Goal: Task Accomplishment & Management: Manage account settings

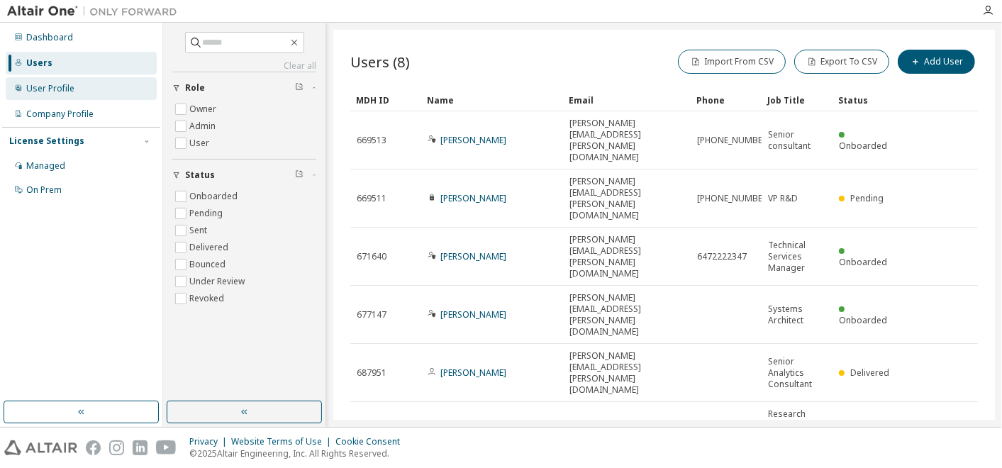
click at [36, 90] on div "User Profile" at bounding box center [50, 88] width 48 height 11
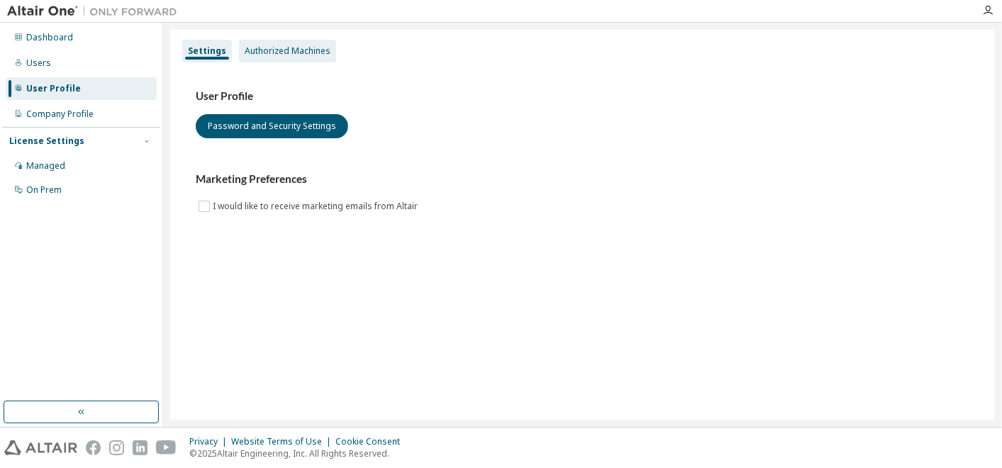
click at [286, 57] on div "Authorized Machines" at bounding box center [287, 51] width 97 height 23
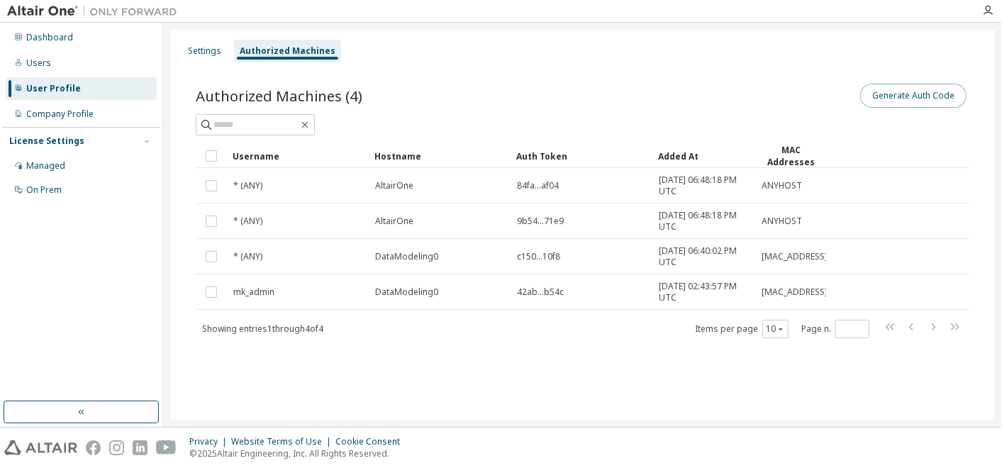
click at [901, 96] on button "Generate Auth Code" at bounding box center [913, 96] width 106 height 24
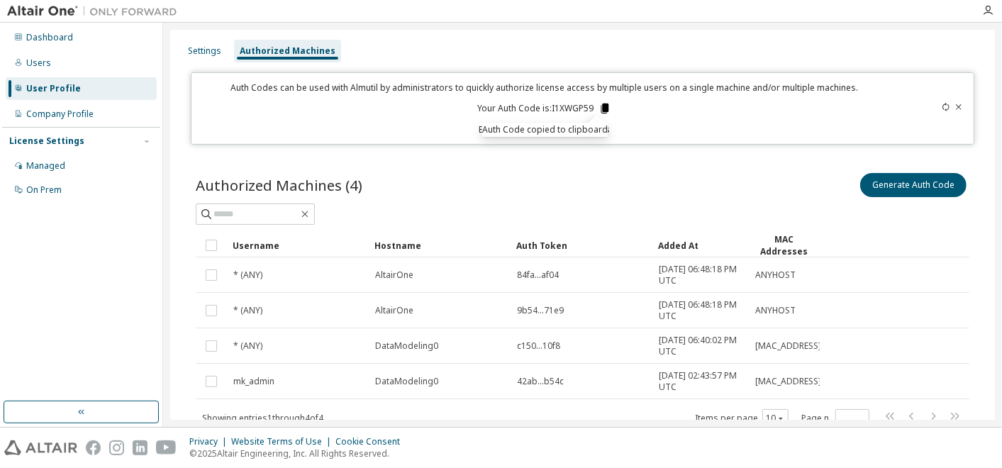
click at [603, 105] on icon at bounding box center [604, 108] width 8 height 10
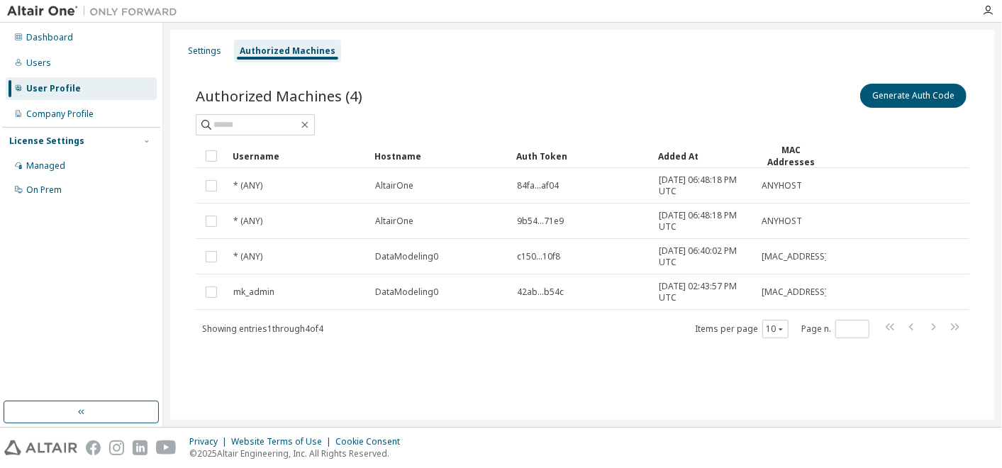
click at [755, 403] on div "Settings Authorized Machines Authorized Machines (4) Generate Auth Code Clear L…" at bounding box center [582, 225] width 824 height 390
click at [647, 91] on div "Generate Auth Code" at bounding box center [776, 96] width 387 height 30
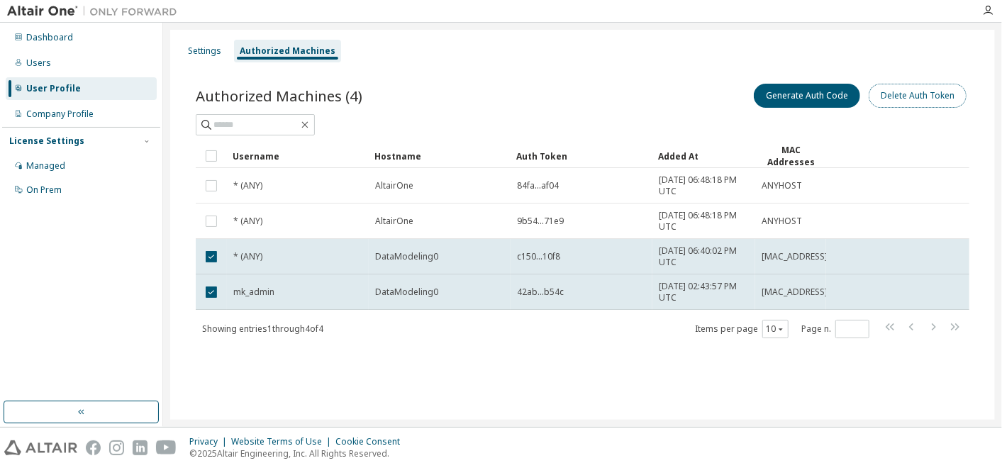
click at [916, 91] on button "Delete Auth Token" at bounding box center [917, 96] width 98 height 24
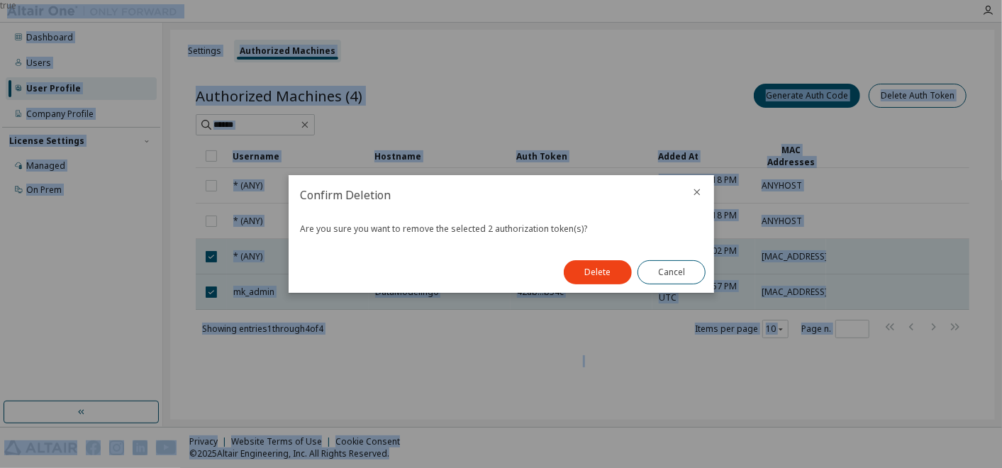
click at [916, 91] on div "true" at bounding box center [501, 234] width 1002 height 468
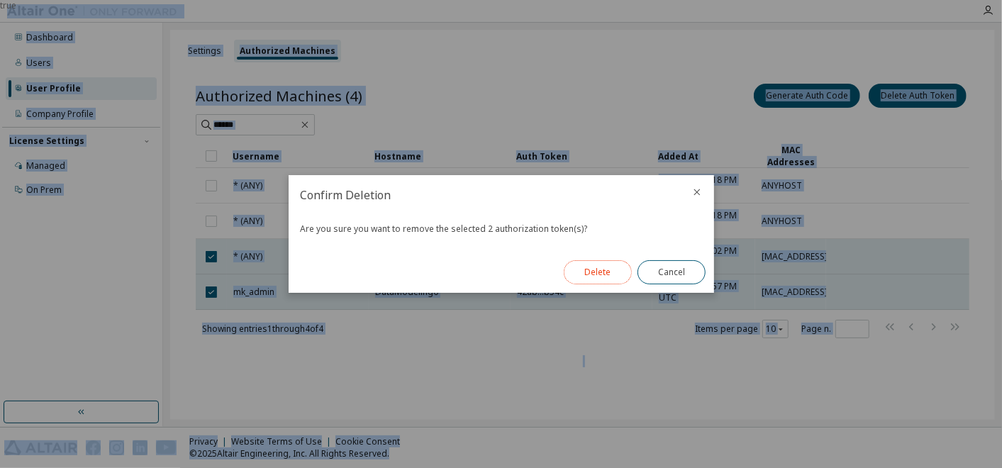
click at [593, 274] on button "Delete" at bounding box center [598, 272] width 68 height 24
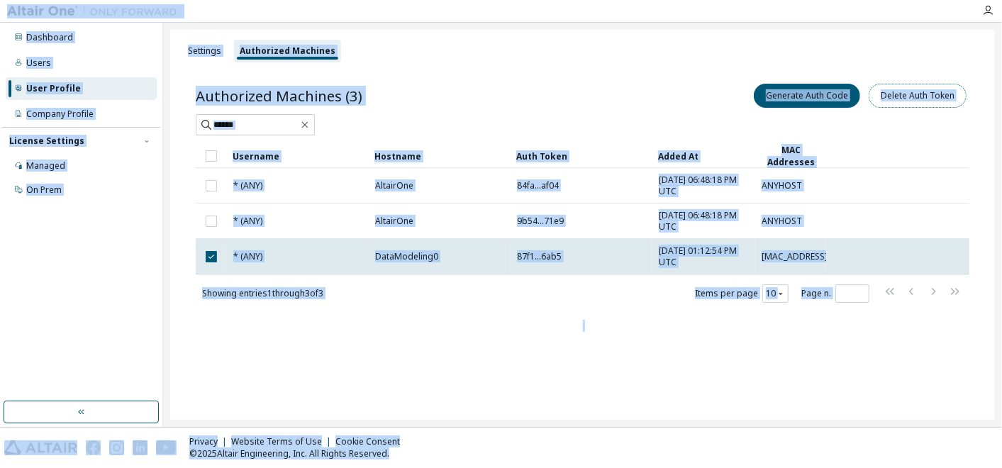
click at [902, 97] on button "Delete Auth Token" at bounding box center [917, 96] width 98 height 24
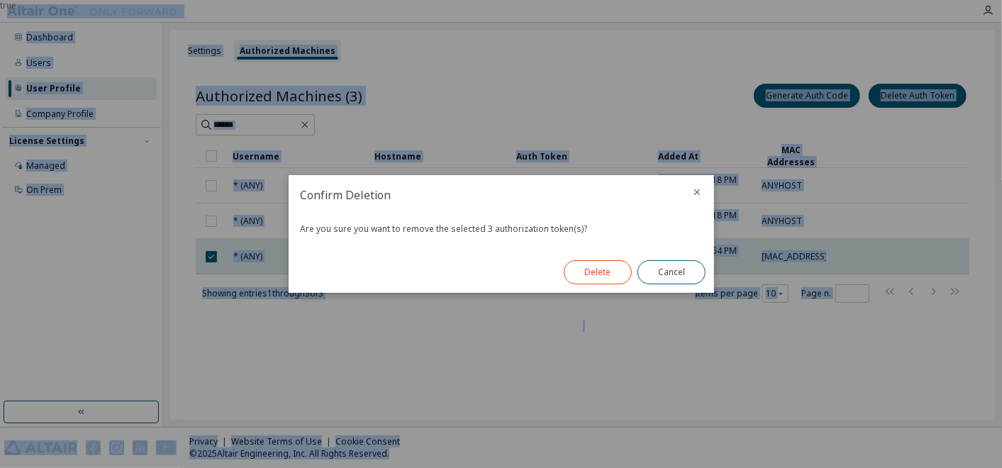
click at [588, 271] on button "Delete" at bounding box center [598, 272] width 68 height 24
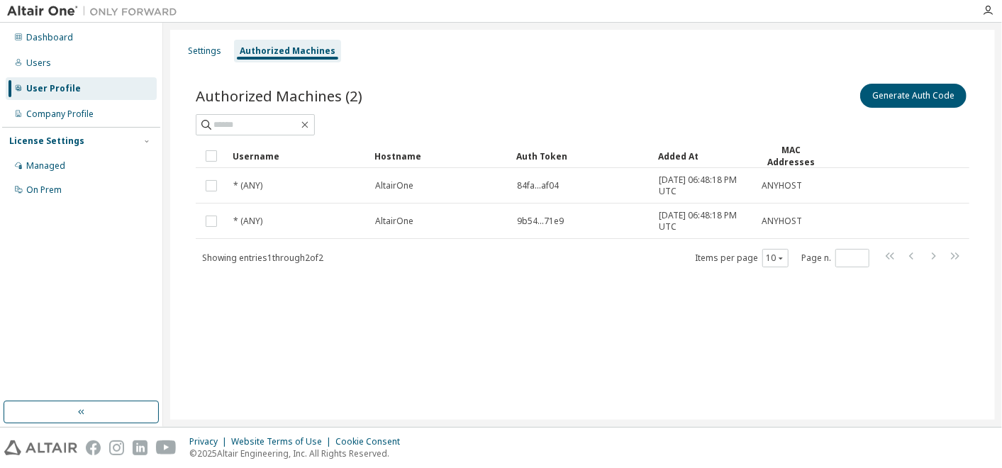
click at [198, 37] on div "Settings Authorized Machines Authorized Machines (2) Generate Auth Code Clear L…" at bounding box center [582, 225] width 824 height 390
click at [931, 103] on button "Generate Auth Code" at bounding box center [913, 96] width 106 height 24
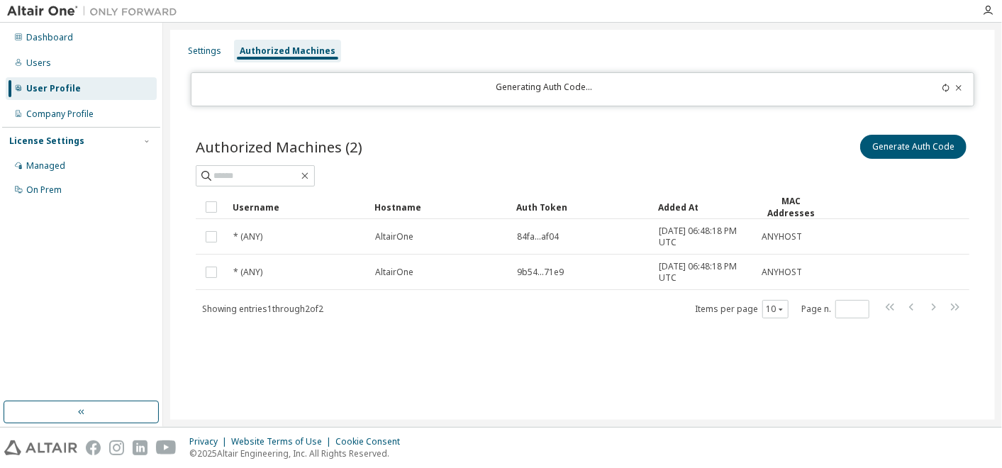
click at [944, 84] on icon at bounding box center [945, 88] width 9 height 9
click at [943, 88] on icon at bounding box center [945, 88] width 9 height 9
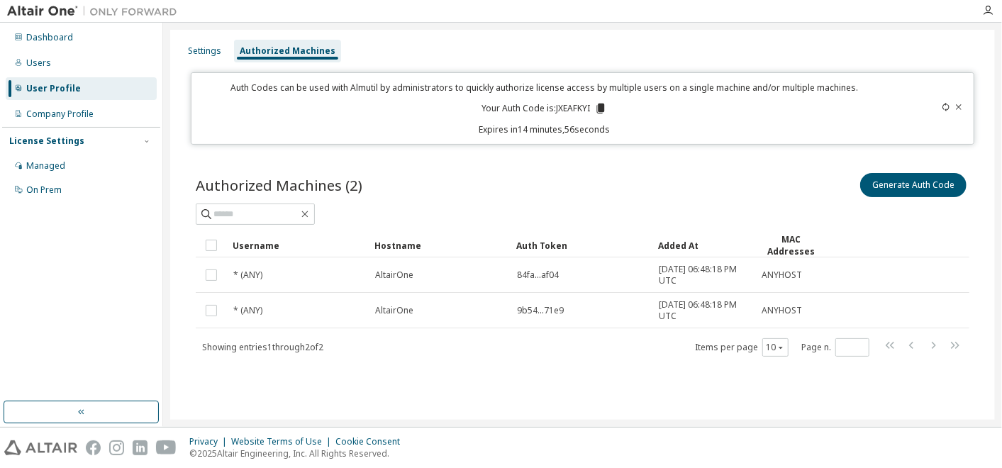
click at [604, 107] on icon at bounding box center [601, 108] width 8 height 10
click at [727, 167] on div "Authorized Machines (2) Generate Auth Code Clear Load Save Save As Field Operat…" at bounding box center [582, 273] width 807 height 241
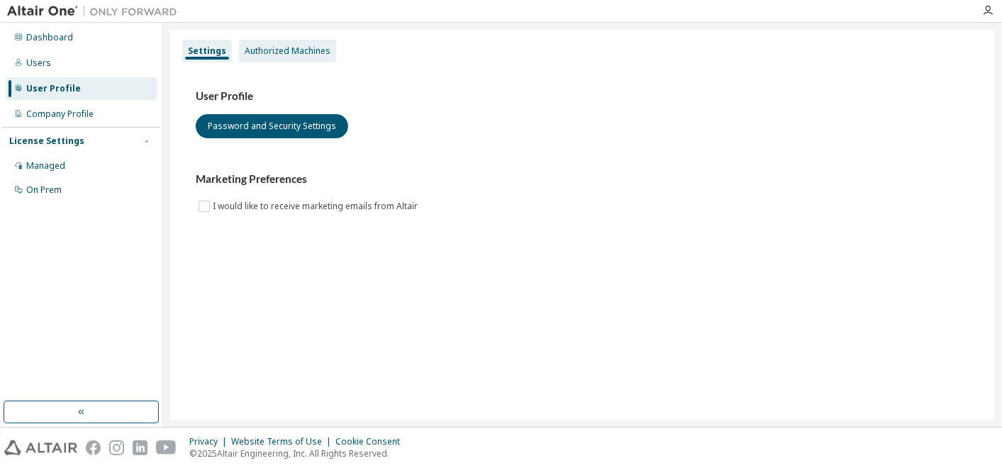
click at [277, 59] on div "Authorized Machines" at bounding box center [287, 51] width 97 height 23
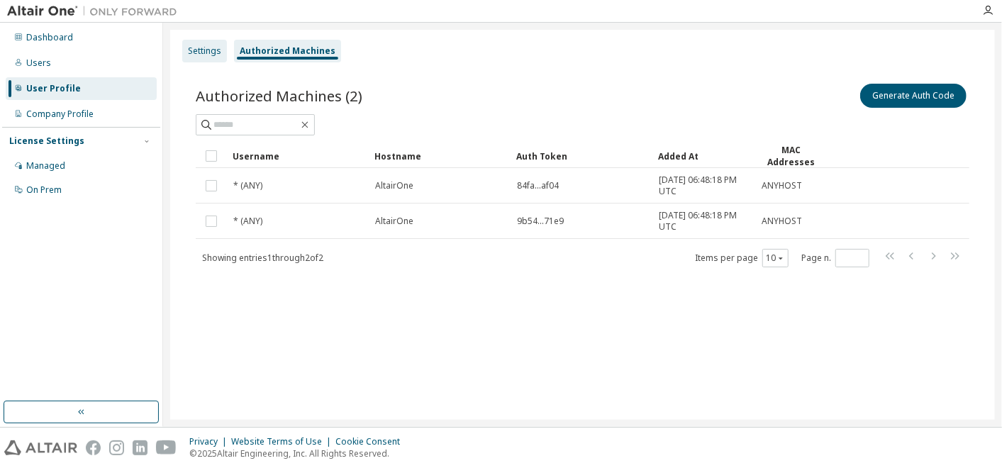
click at [194, 54] on div "Settings" at bounding box center [204, 50] width 33 height 11
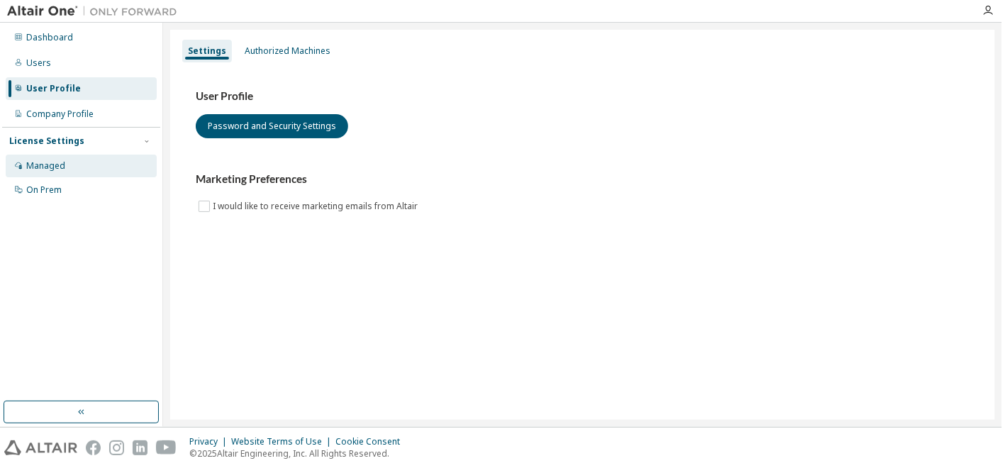
click at [72, 162] on div "Managed" at bounding box center [81, 166] width 151 height 23
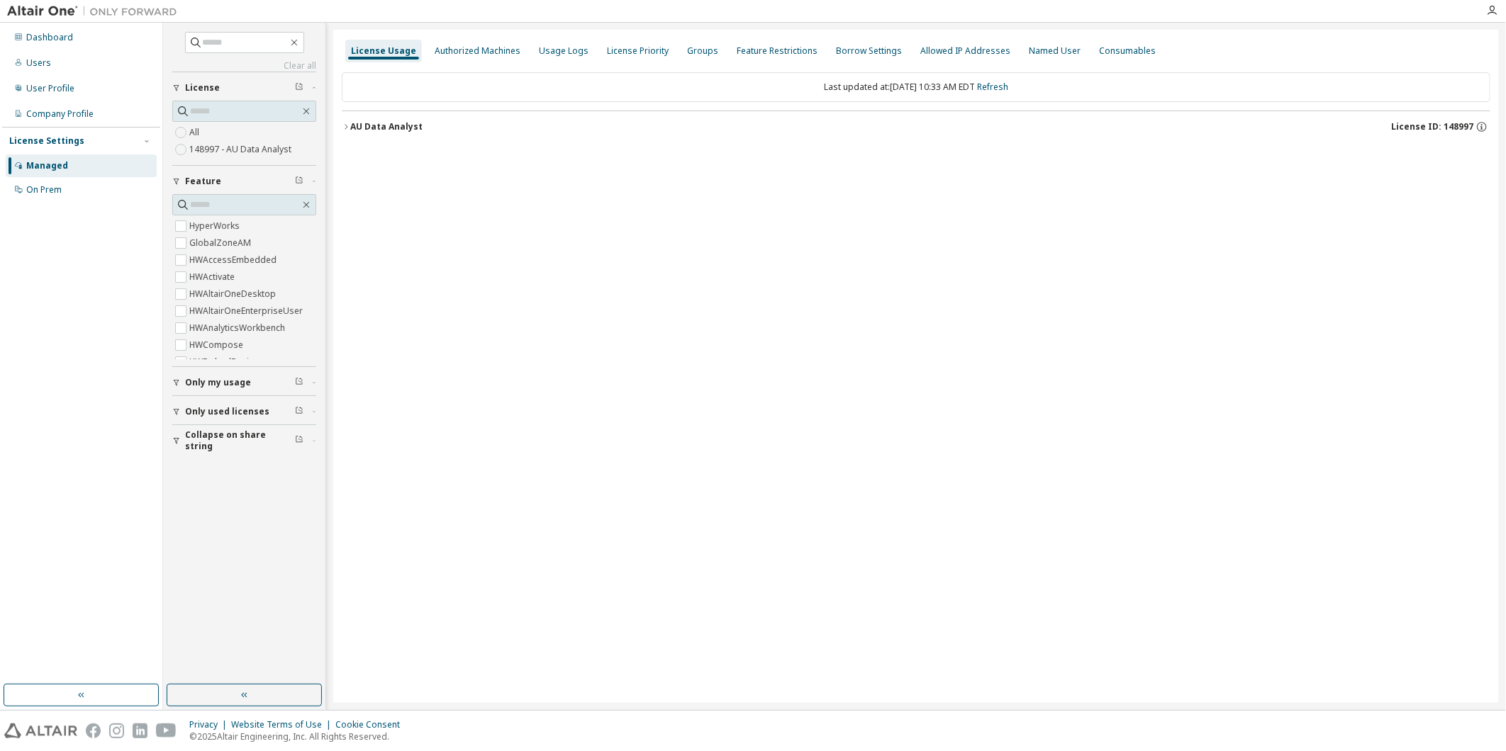
click at [363, 133] on div "AU Data Analyst License ID: 148997" at bounding box center [920, 127] width 1140 height 13
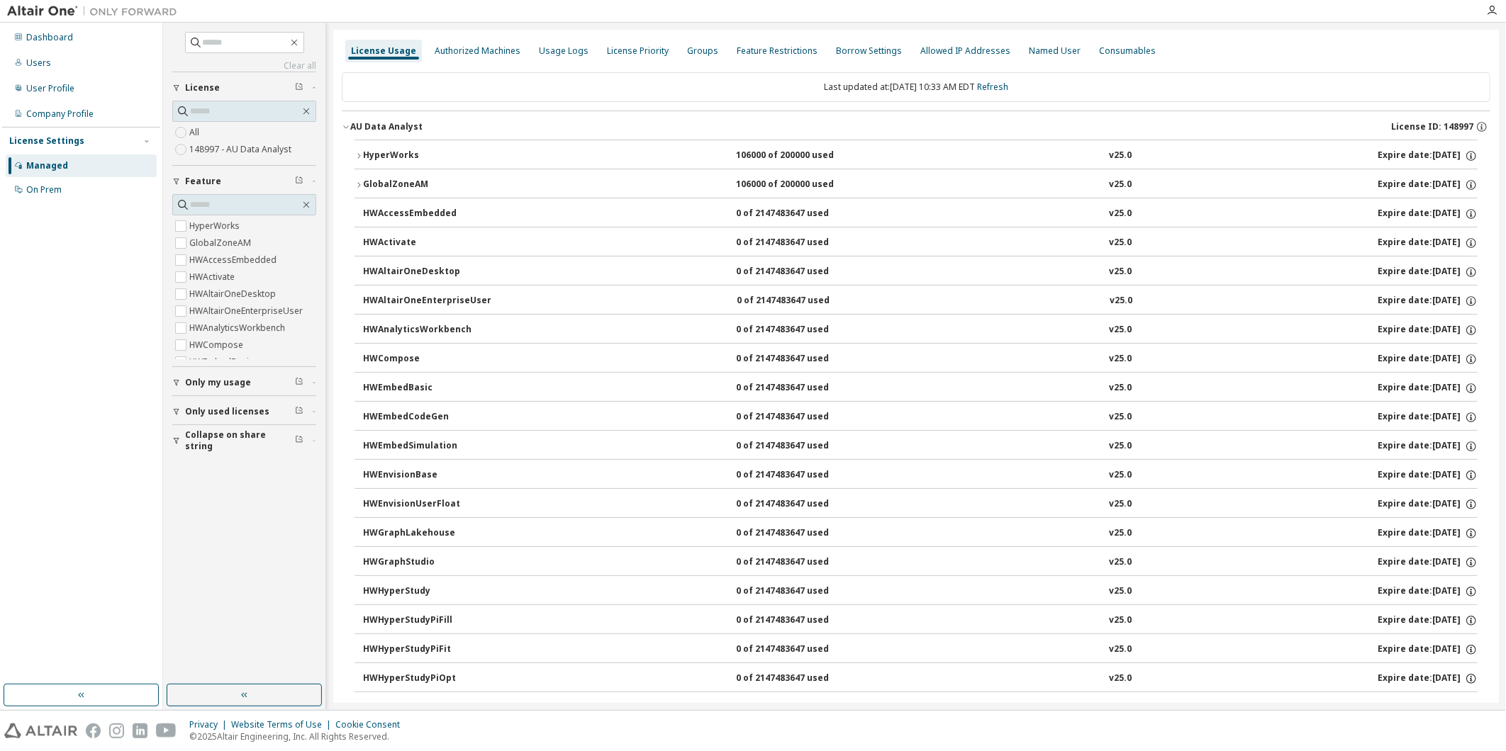
click at [369, 160] on div "HyperWorks" at bounding box center [427, 156] width 128 height 13
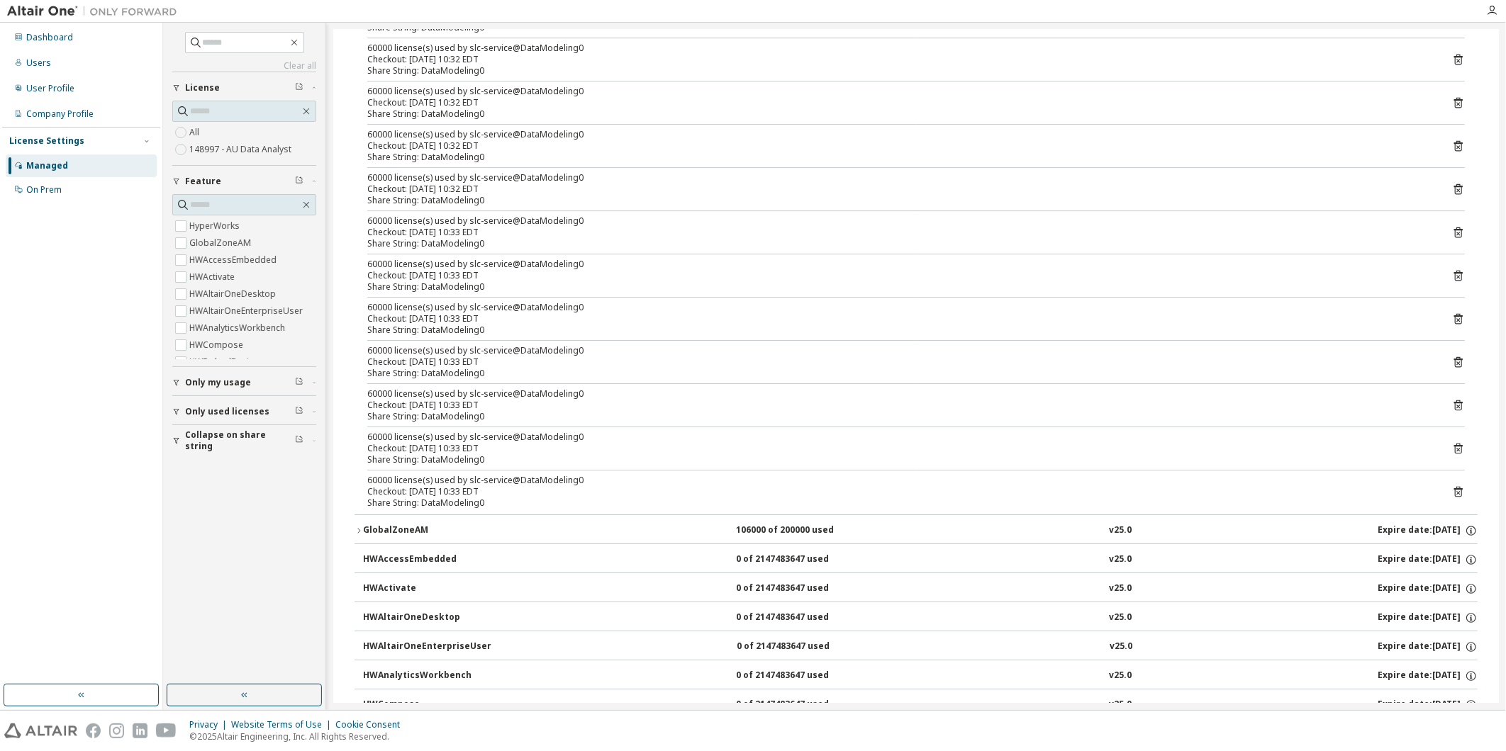
scroll to position [3071, 0]
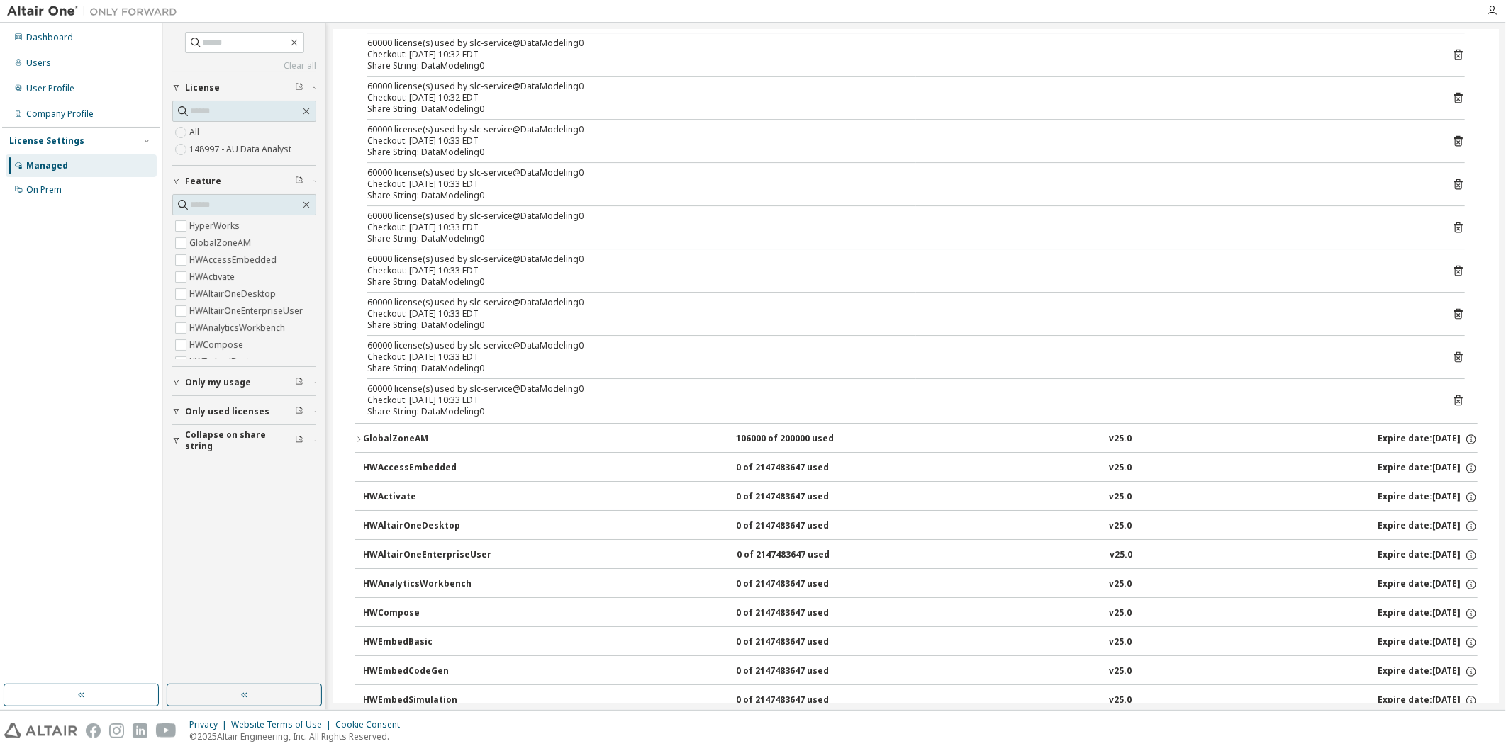
click at [1001, 403] on icon at bounding box center [1458, 402] width 4 height 4
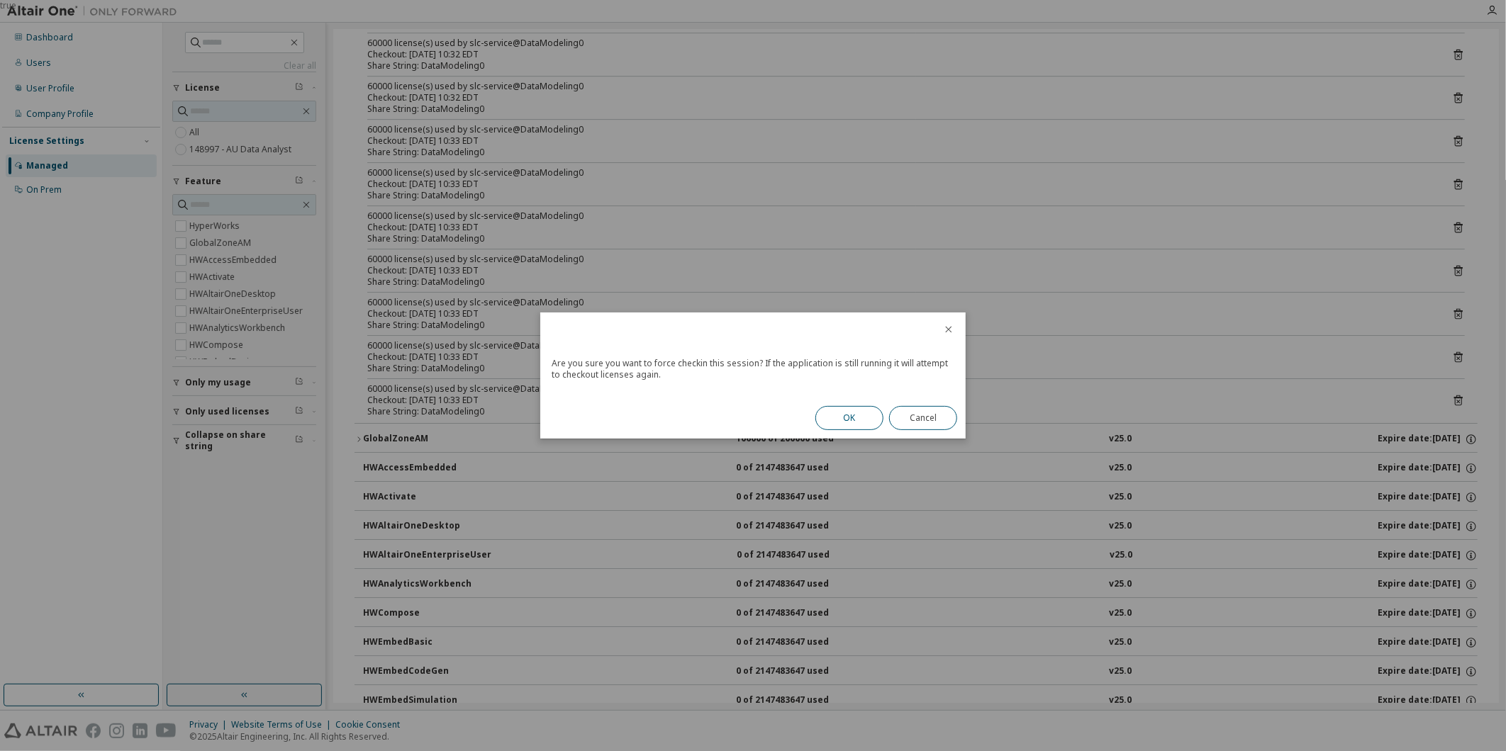
click at [860, 415] on button "OK" at bounding box center [849, 418] width 68 height 24
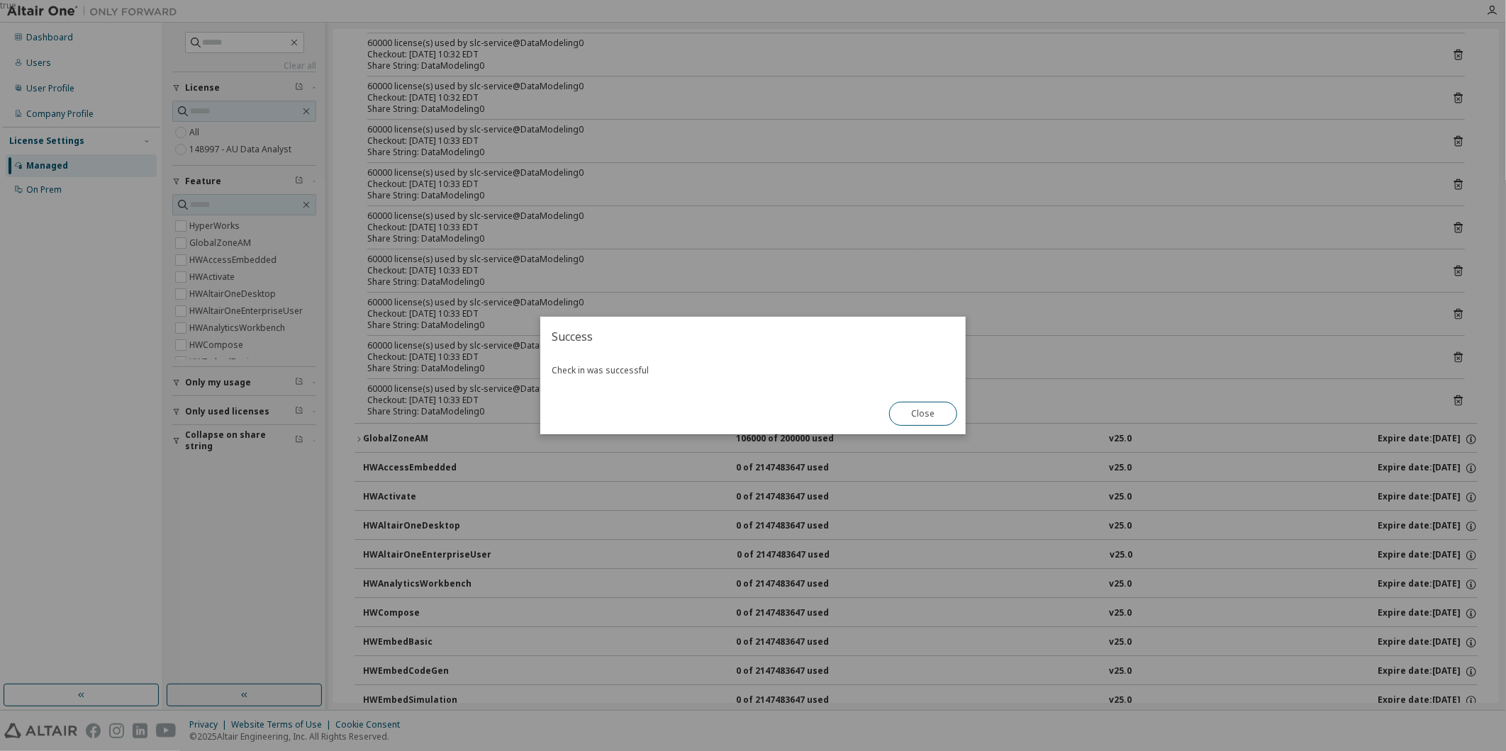
click at [919, 417] on button "Close" at bounding box center [923, 414] width 68 height 24
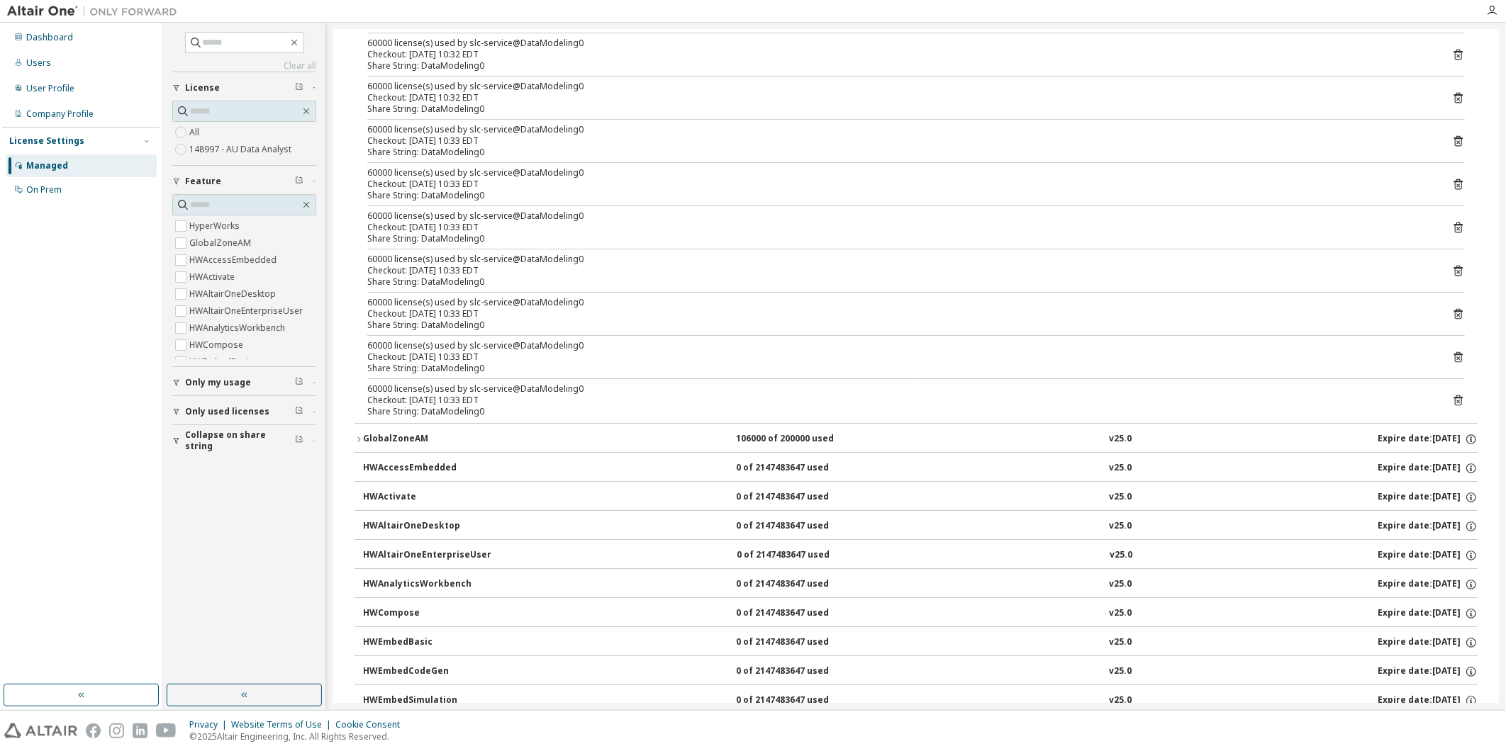
click at [1001, 360] on icon at bounding box center [1458, 359] width 4 height 4
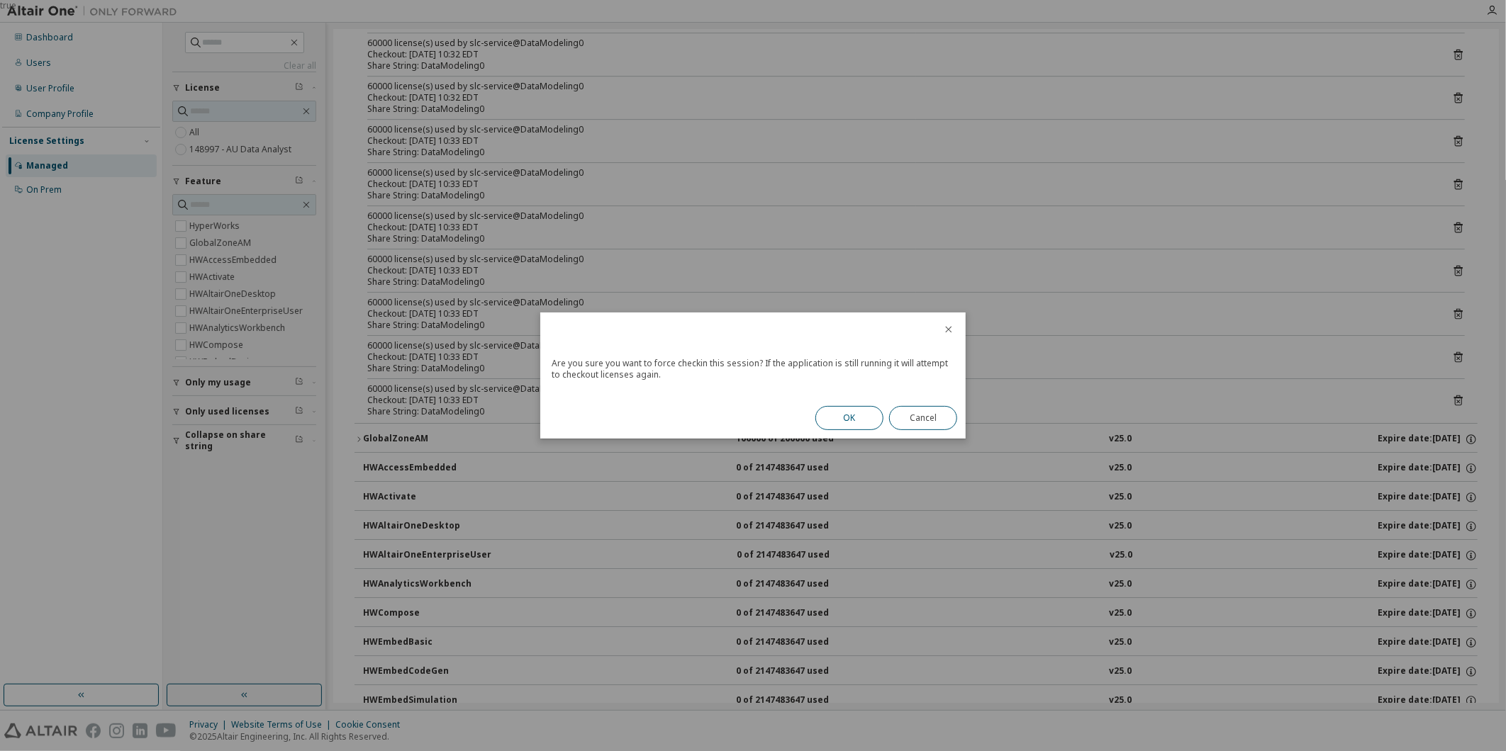
click at [863, 415] on button "OK" at bounding box center [849, 418] width 68 height 24
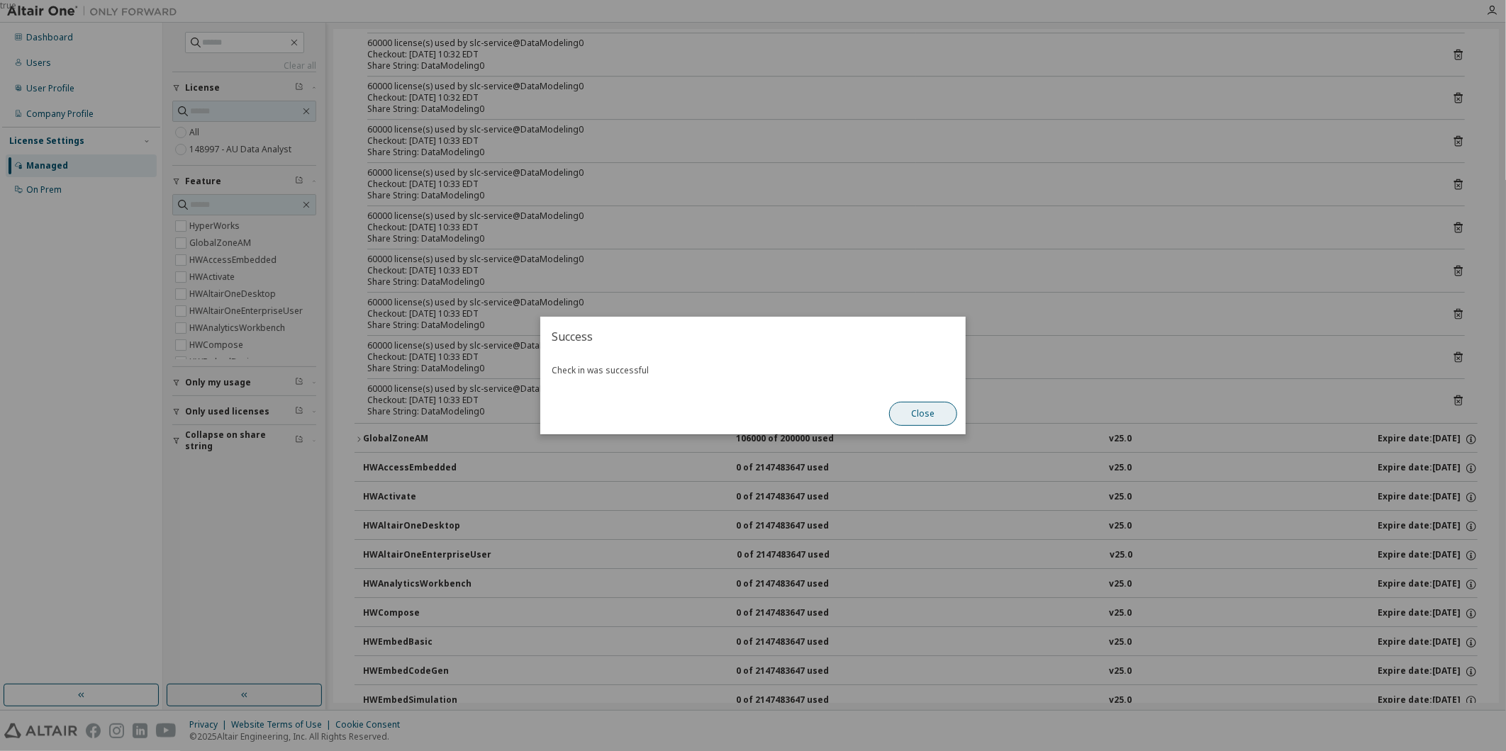
click at [925, 415] on button "Close" at bounding box center [923, 414] width 68 height 24
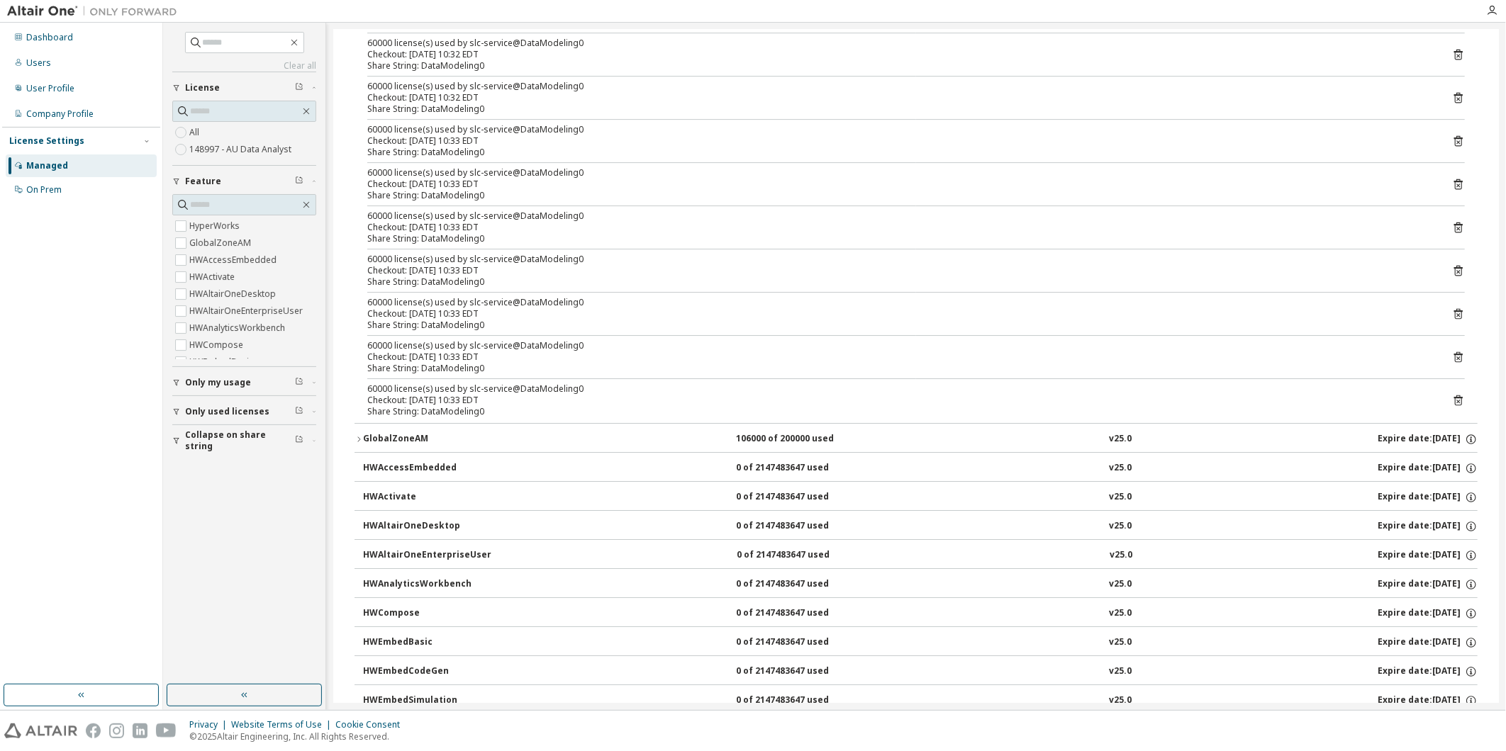
click at [1001, 320] on icon at bounding box center [1458, 314] width 13 height 13
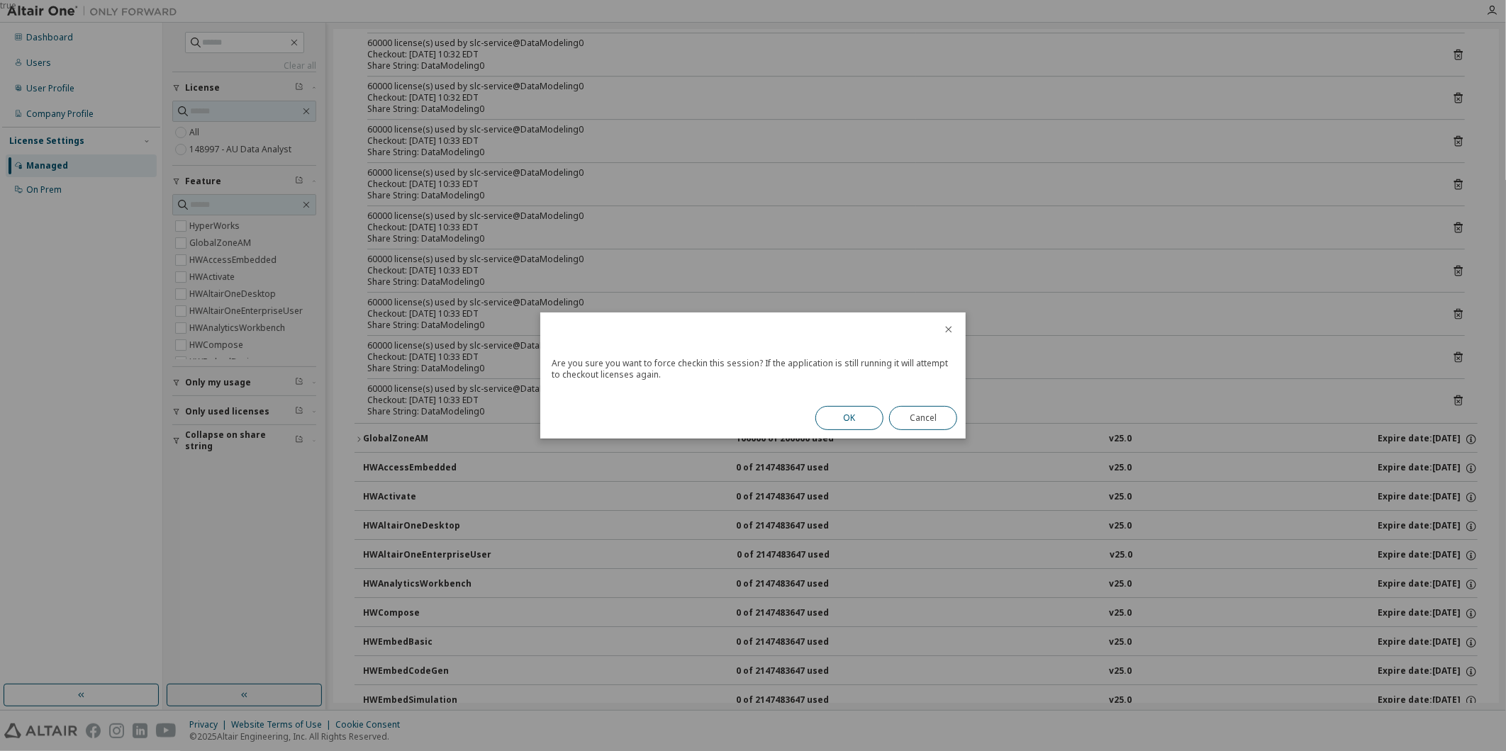
click at [829, 413] on button "OK" at bounding box center [849, 418] width 68 height 24
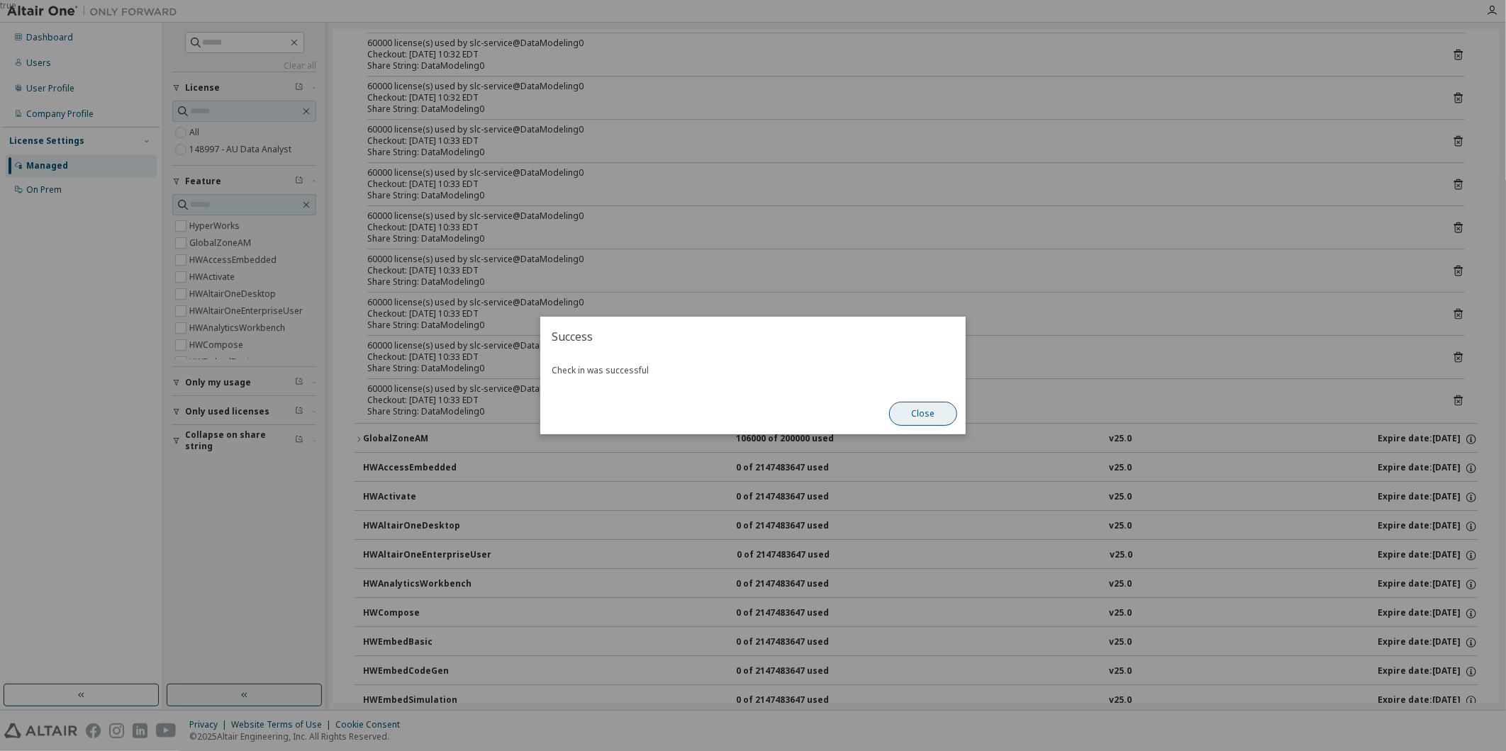
click at [901, 415] on button "Close" at bounding box center [923, 414] width 68 height 24
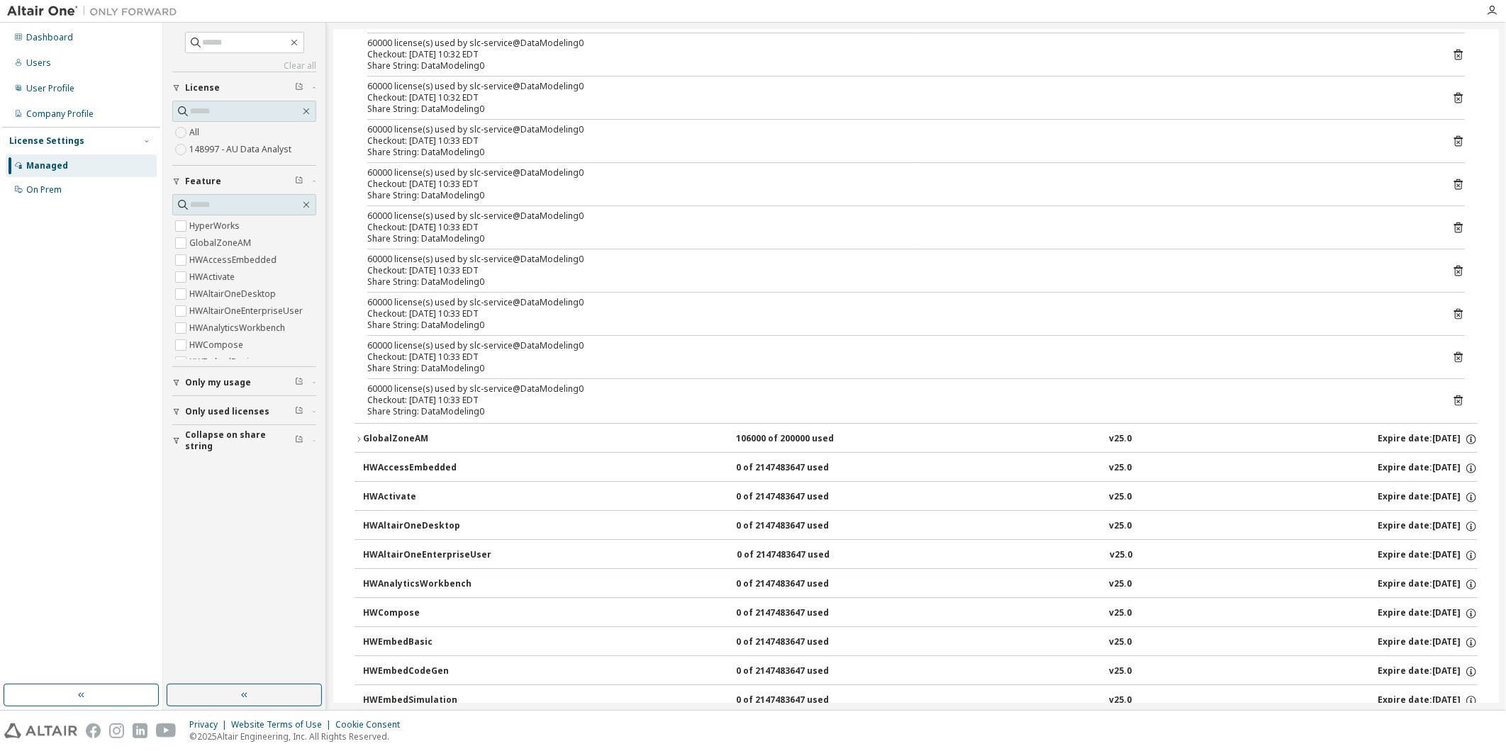
click at [1001, 274] on icon at bounding box center [1458, 272] width 4 height 4
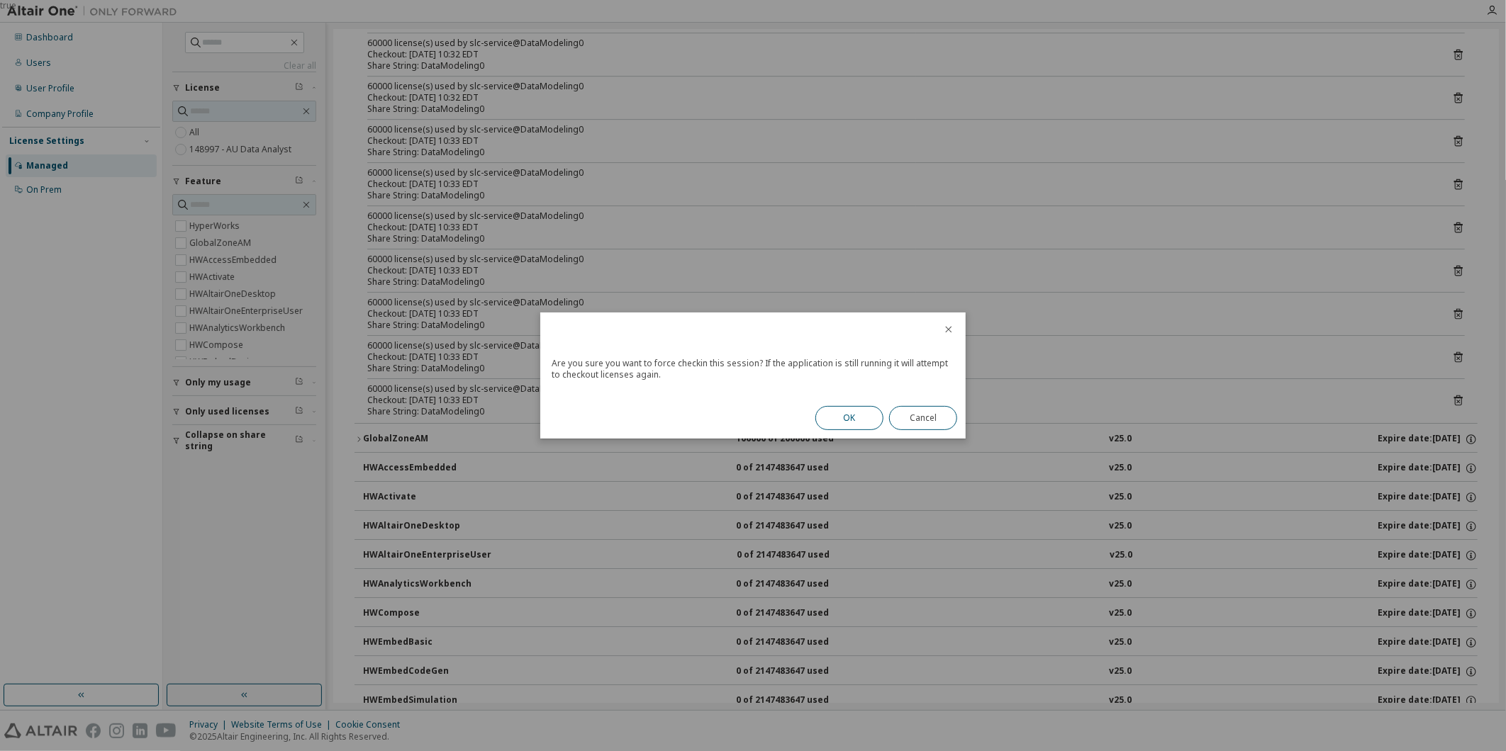
click at [846, 415] on button "OK" at bounding box center [849, 418] width 68 height 24
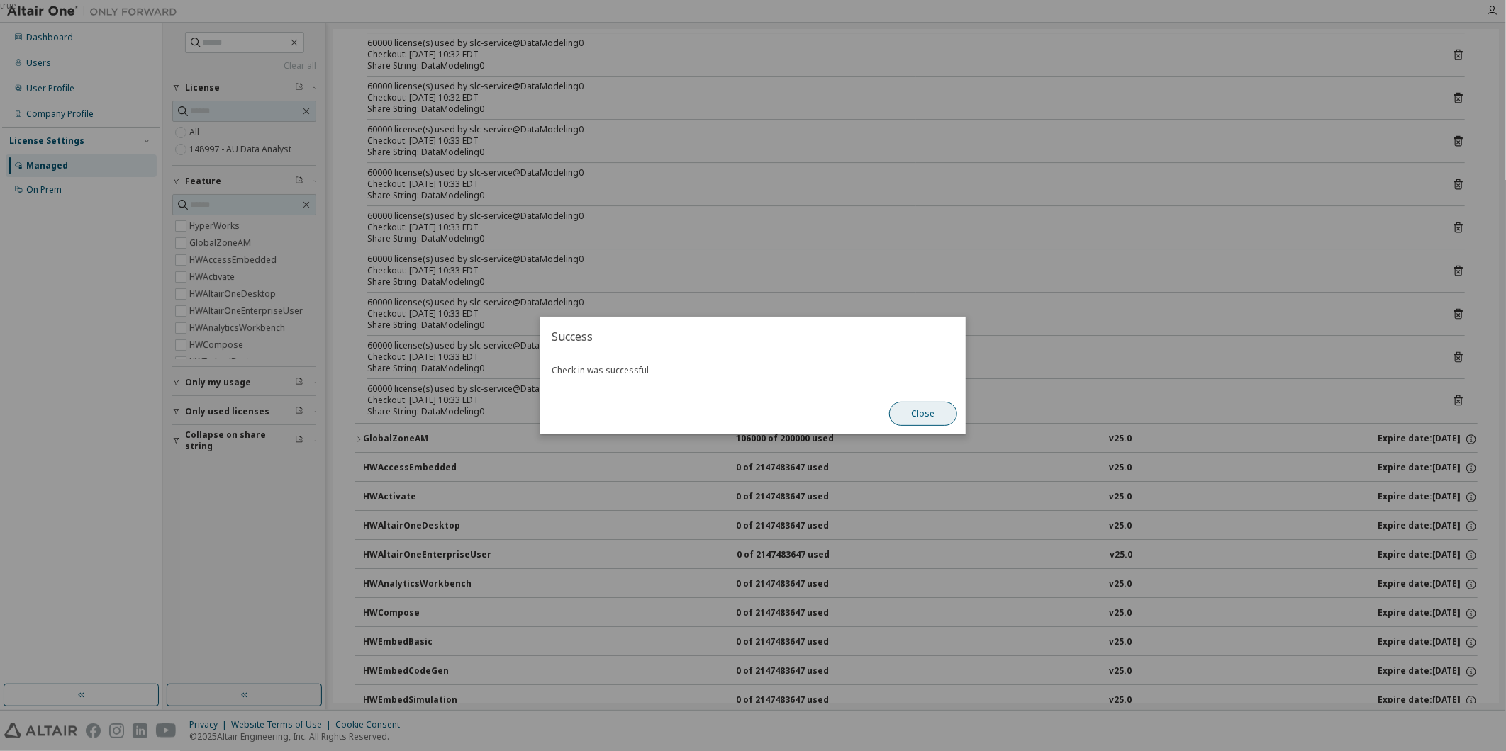
click at [920, 406] on button "Close" at bounding box center [923, 414] width 68 height 24
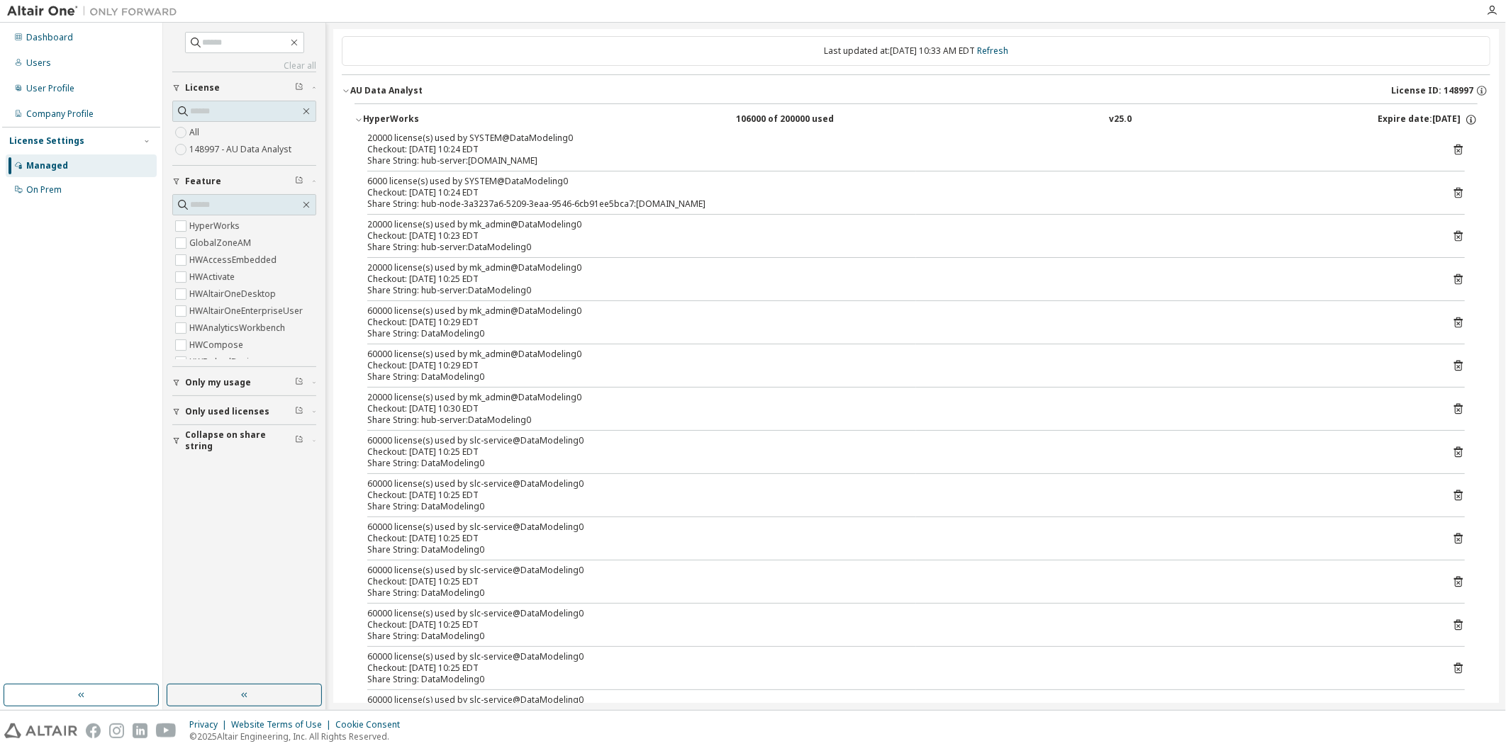
scroll to position [0, 0]
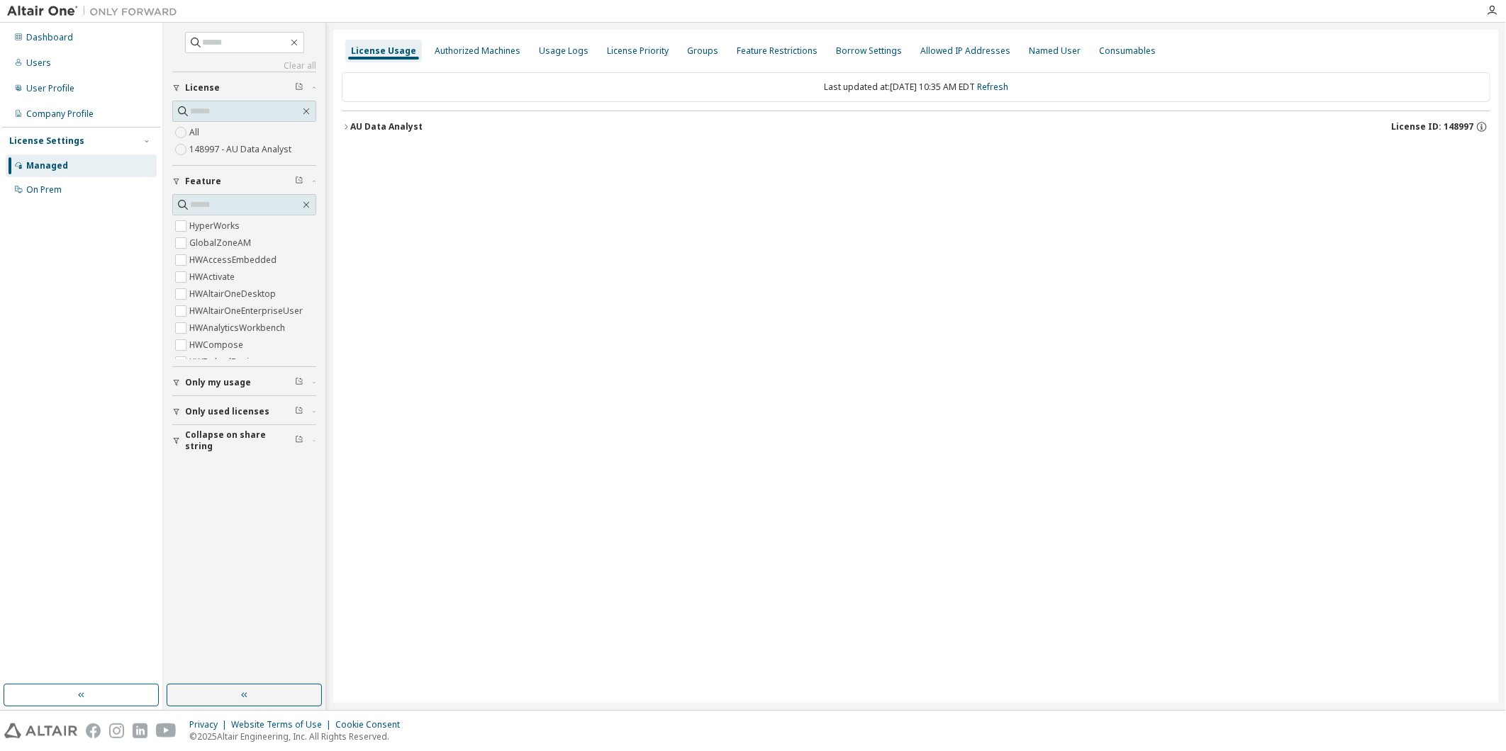
click at [391, 123] on div "AU Data Analyst" at bounding box center [386, 126] width 72 height 11
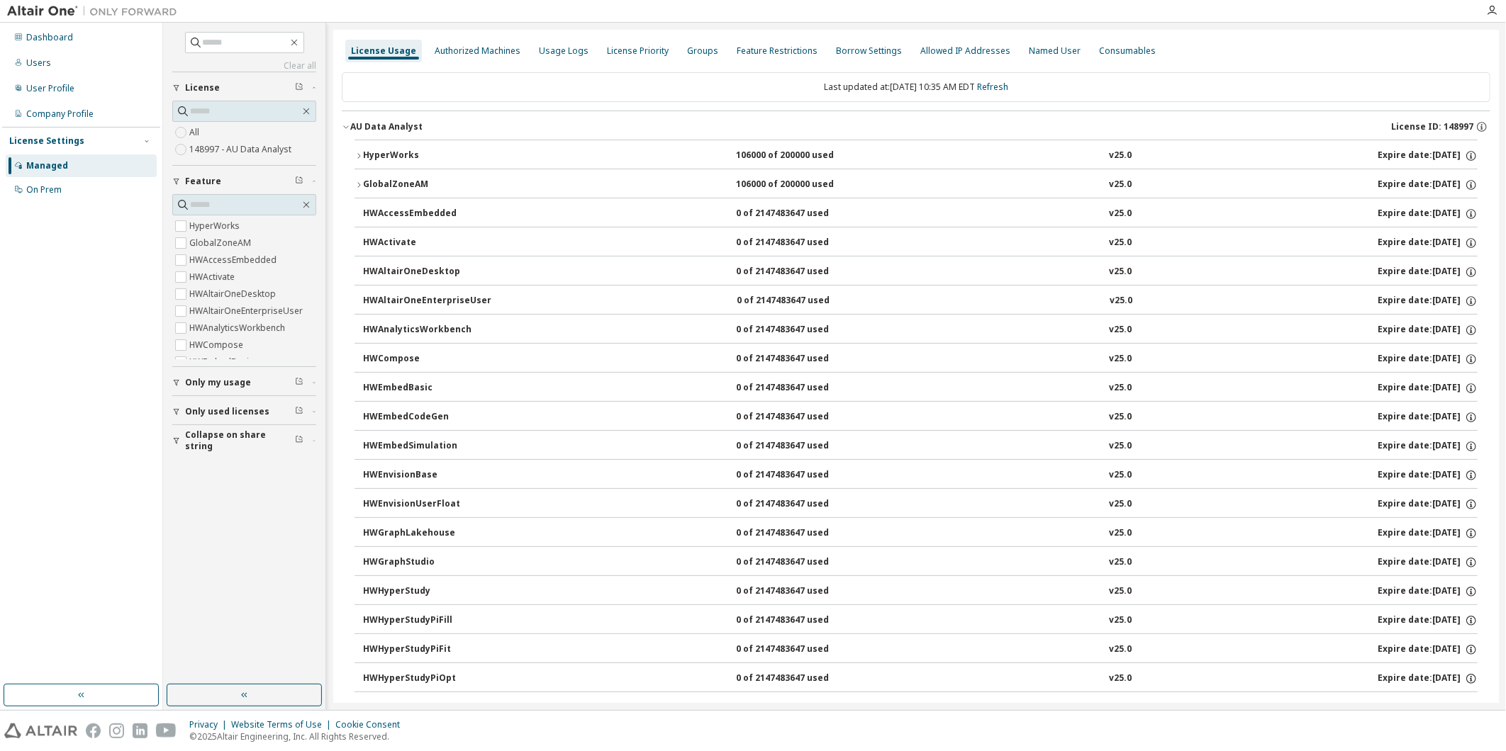
click at [372, 155] on div "HyperWorks" at bounding box center [427, 156] width 128 height 13
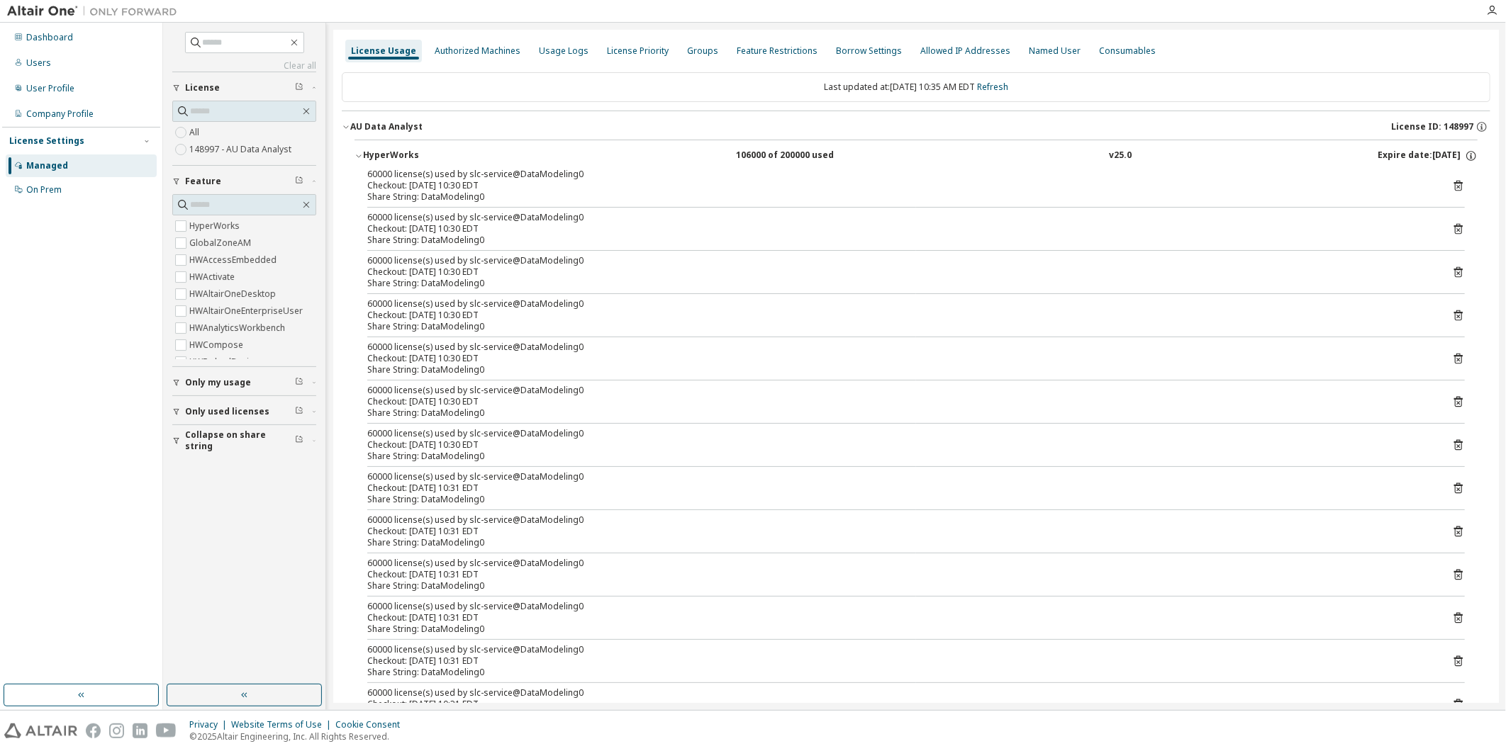
click at [354, 145] on button "HyperWorks 106000 of 200000 used v25.0 Expire date: 2025-09-30" at bounding box center [915, 155] width 1123 height 31
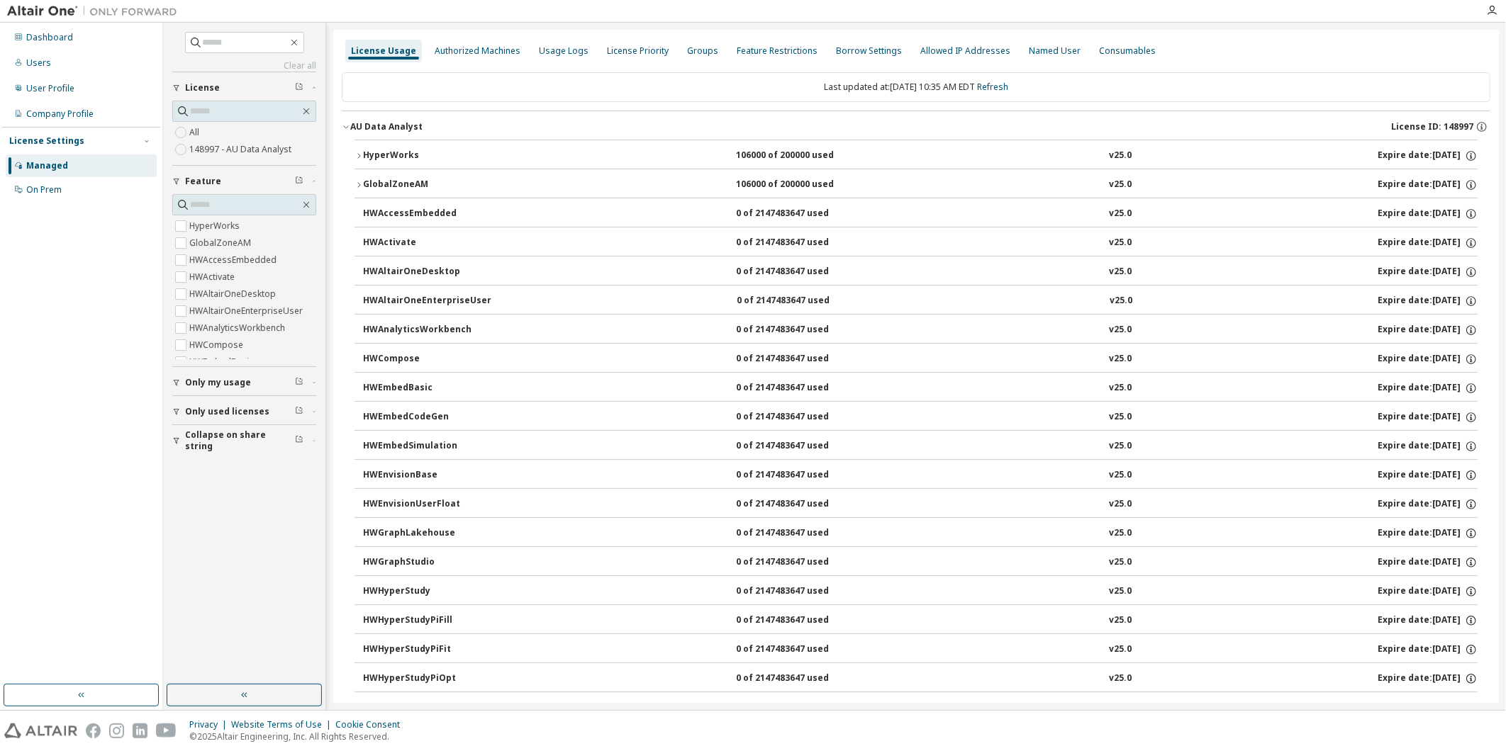
click at [362, 182] on icon "button" at bounding box center [358, 185] width 9 height 9
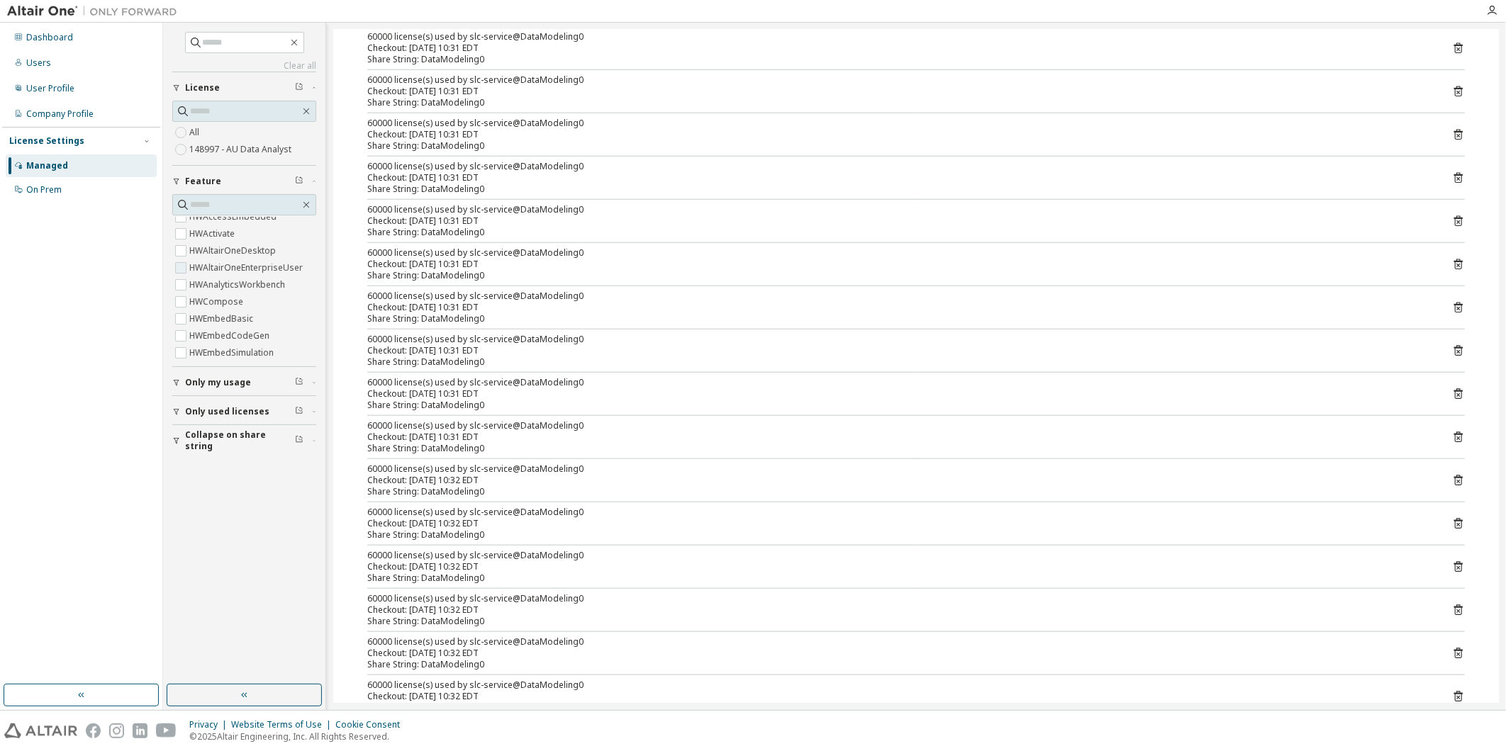
scroll to position [79, 0]
click at [215, 207] on input "text" at bounding box center [245, 205] width 110 height 14
type input "****"
click at [229, 327] on label "HWWPSAnalyticsWorkbench" at bounding box center [247, 328] width 116 height 17
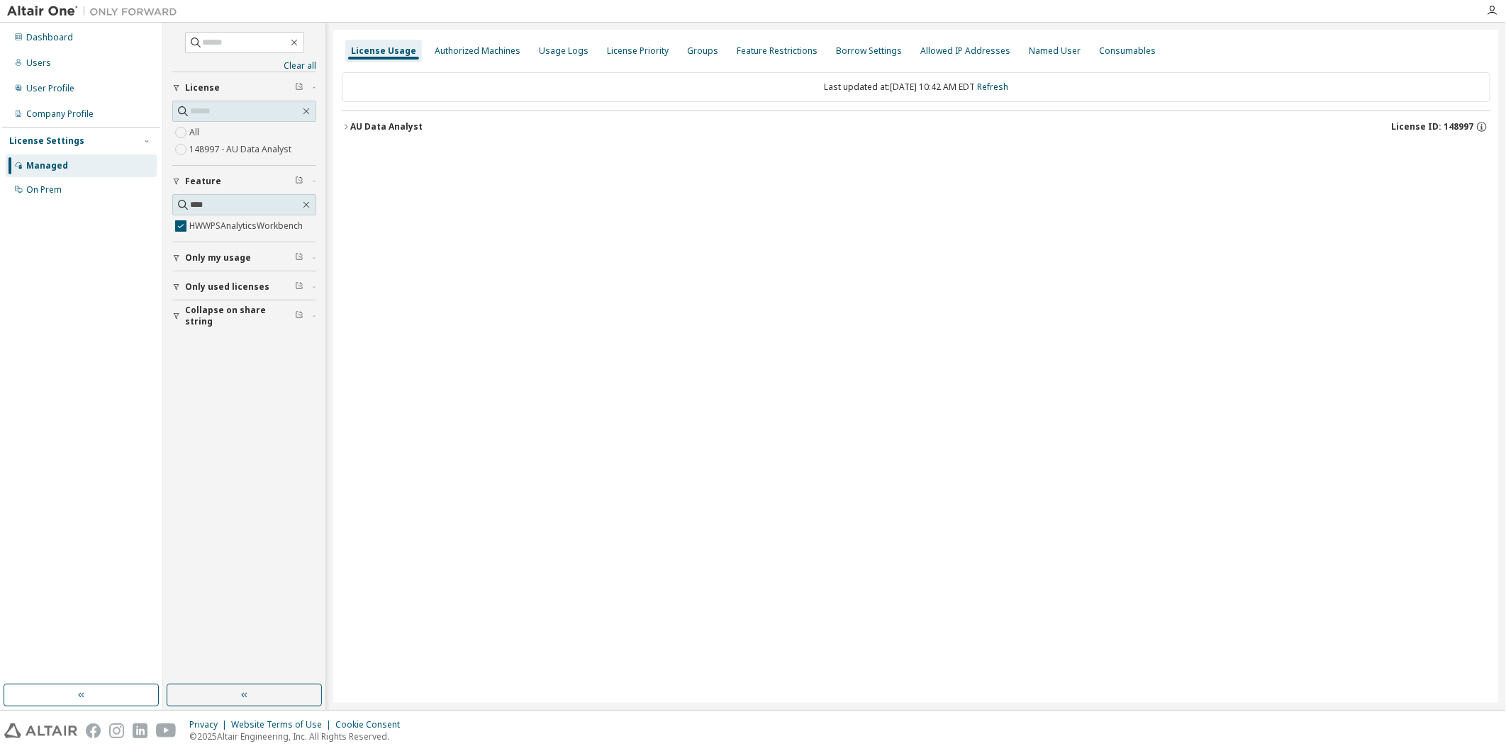
click at [386, 135] on button "AU Data Analyst License ID: 148997" at bounding box center [916, 126] width 1148 height 31
click at [390, 157] on div "HWWPSAnalyticsWorkbench" at bounding box center [427, 156] width 128 height 13
click at [447, 50] on div "Authorized Machines" at bounding box center [478, 50] width 86 height 11
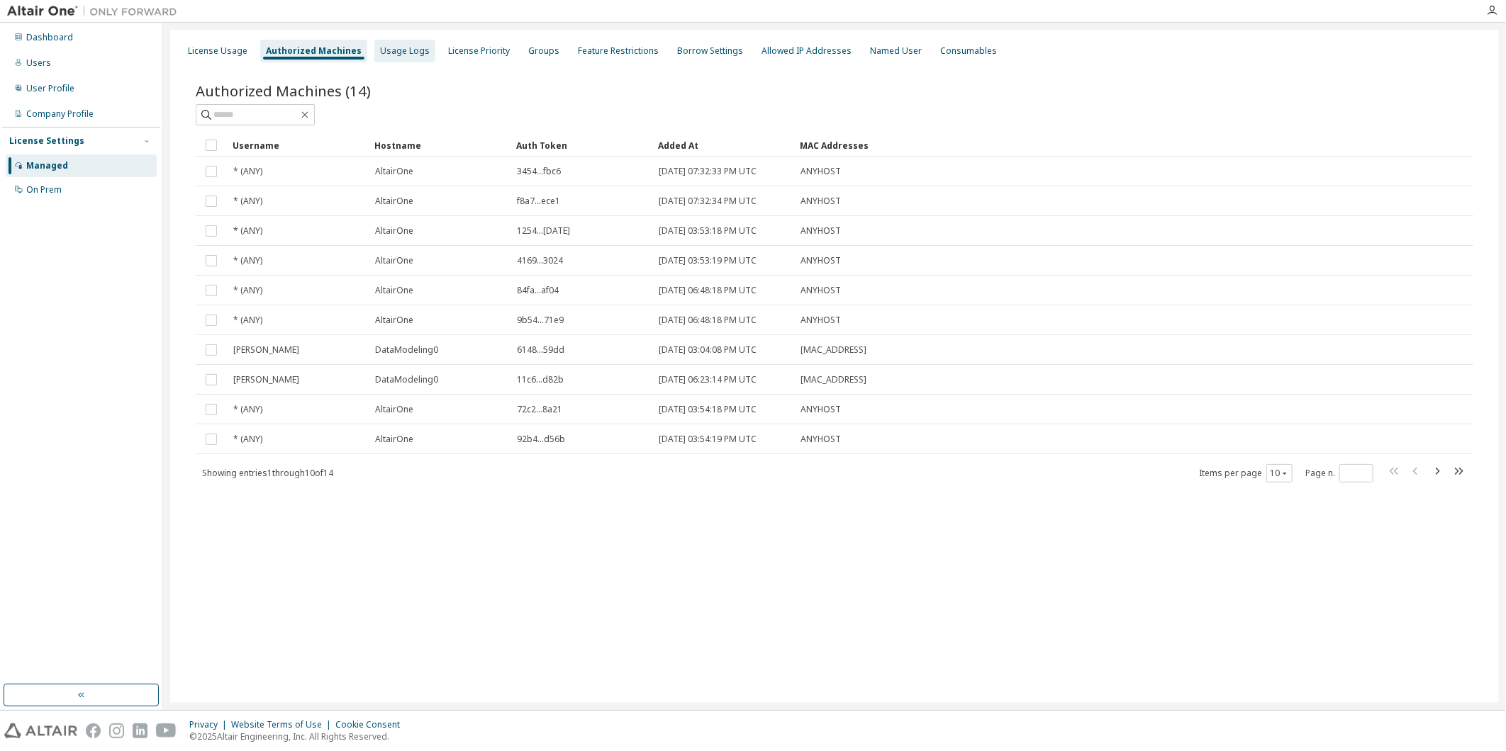
click at [406, 46] on div "Usage Logs" at bounding box center [405, 50] width 50 height 11
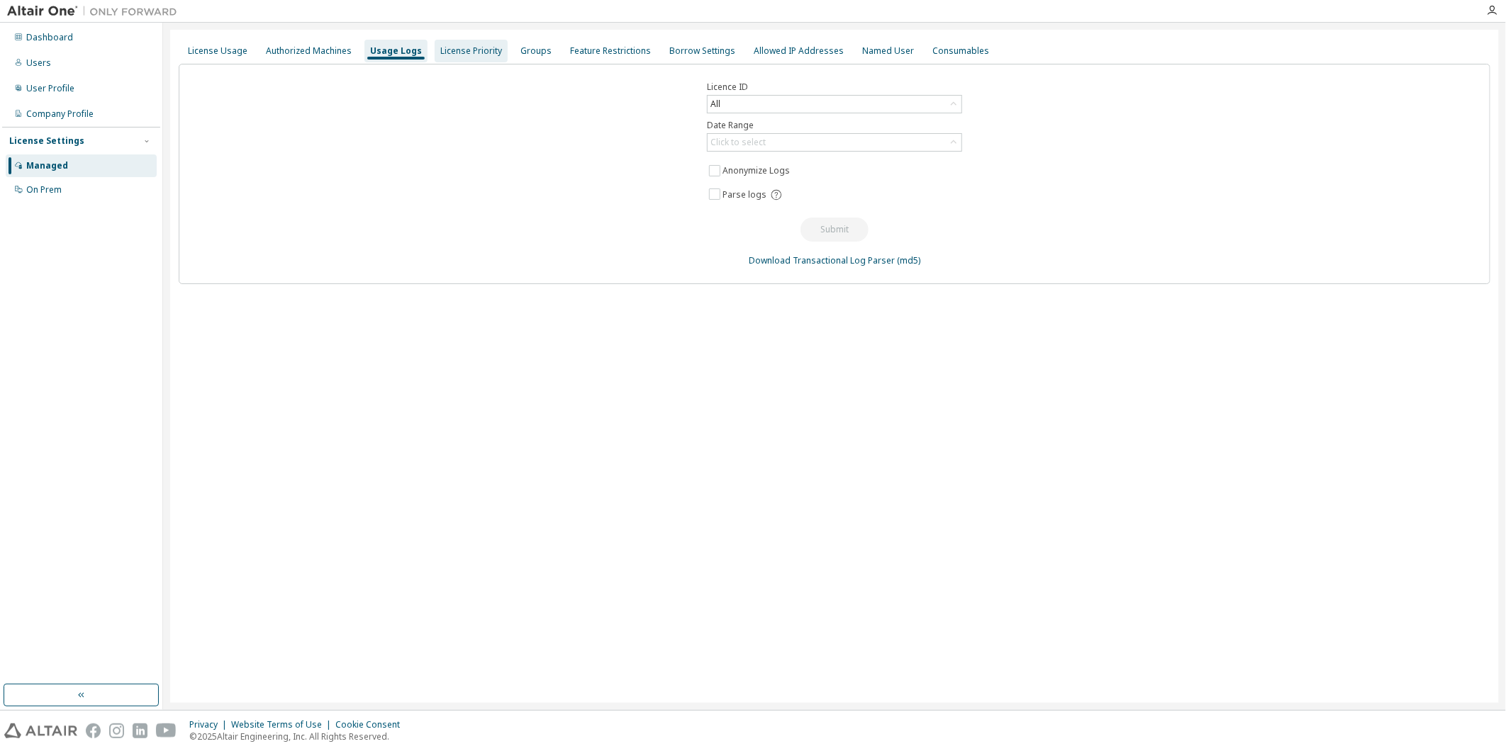
click at [456, 58] on div "License Priority" at bounding box center [471, 51] width 73 height 23
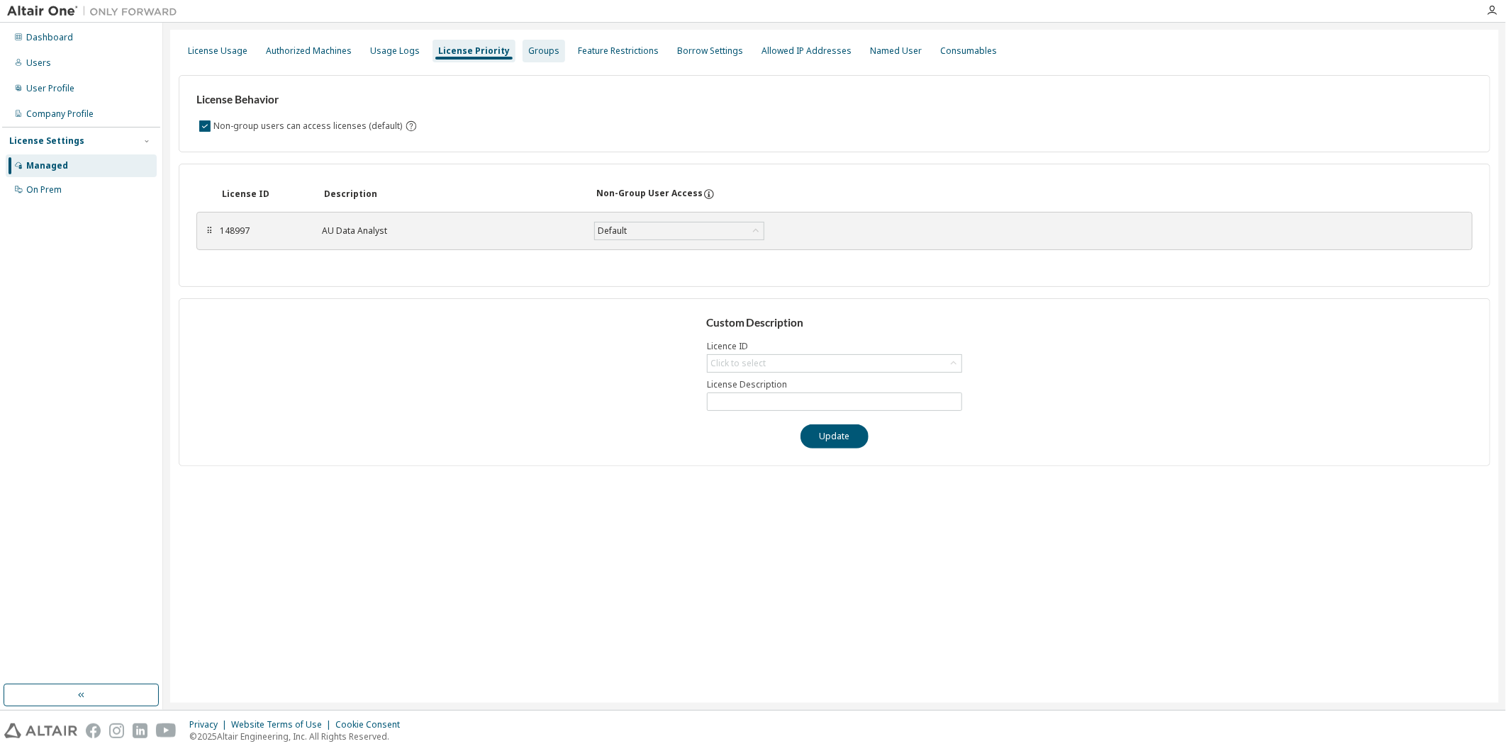
click at [544, 57] on div "Groups" at bounding box center [543, 51] width 43 height 23
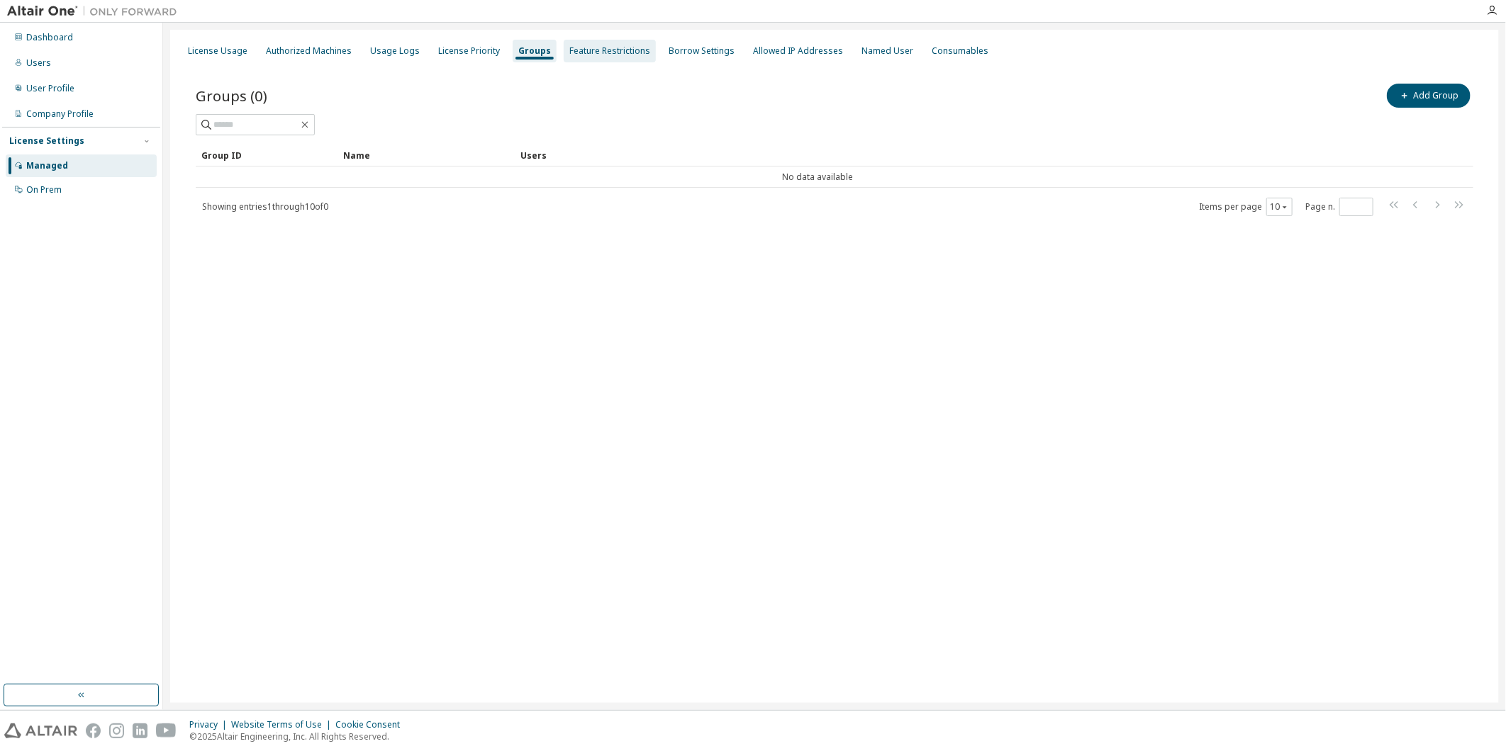
click at [569, 54] on div "Feature Restrictions" at bounding box center [609, 50] width 81 height 11
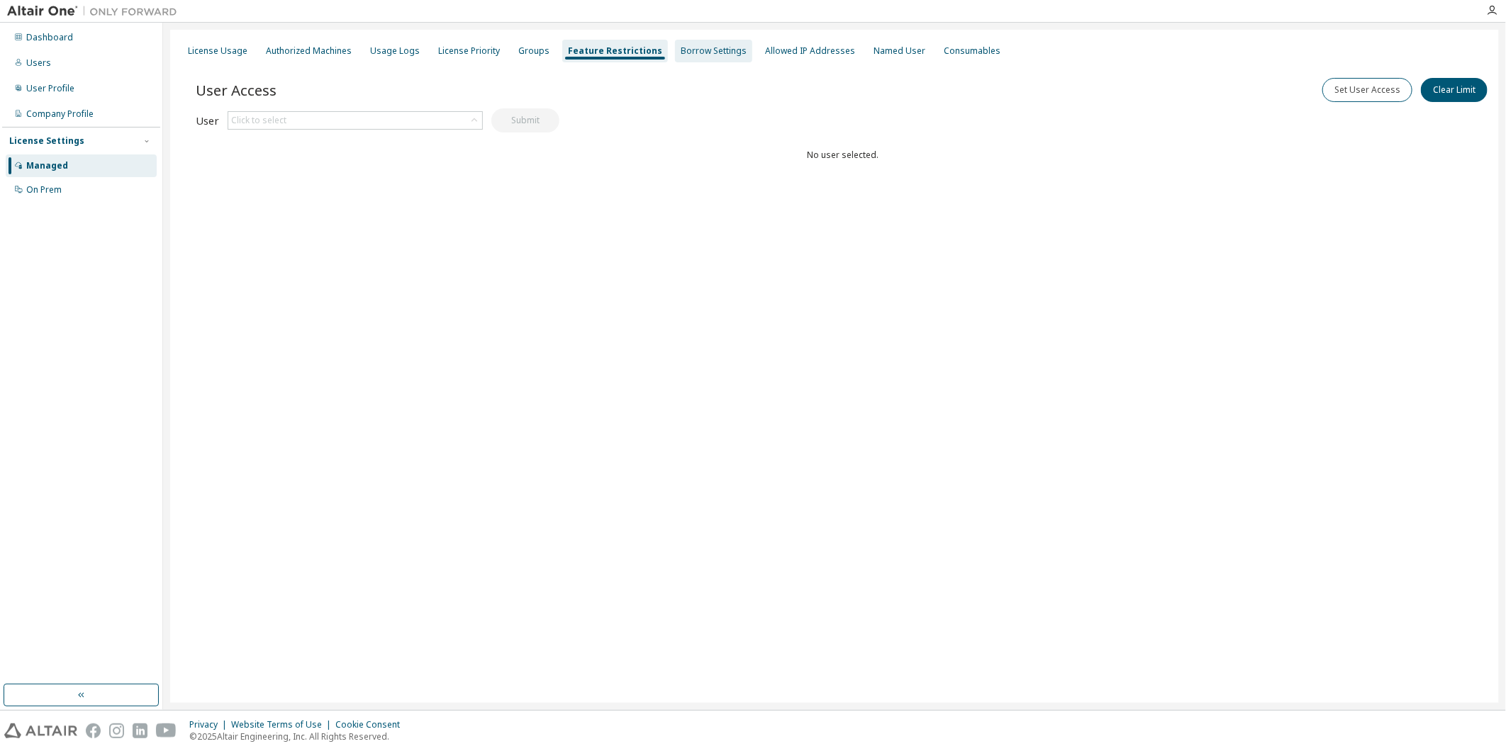
click at [680, 55] on div "Borrow Settings" at bounding box center [713, 50] width 66 height 11
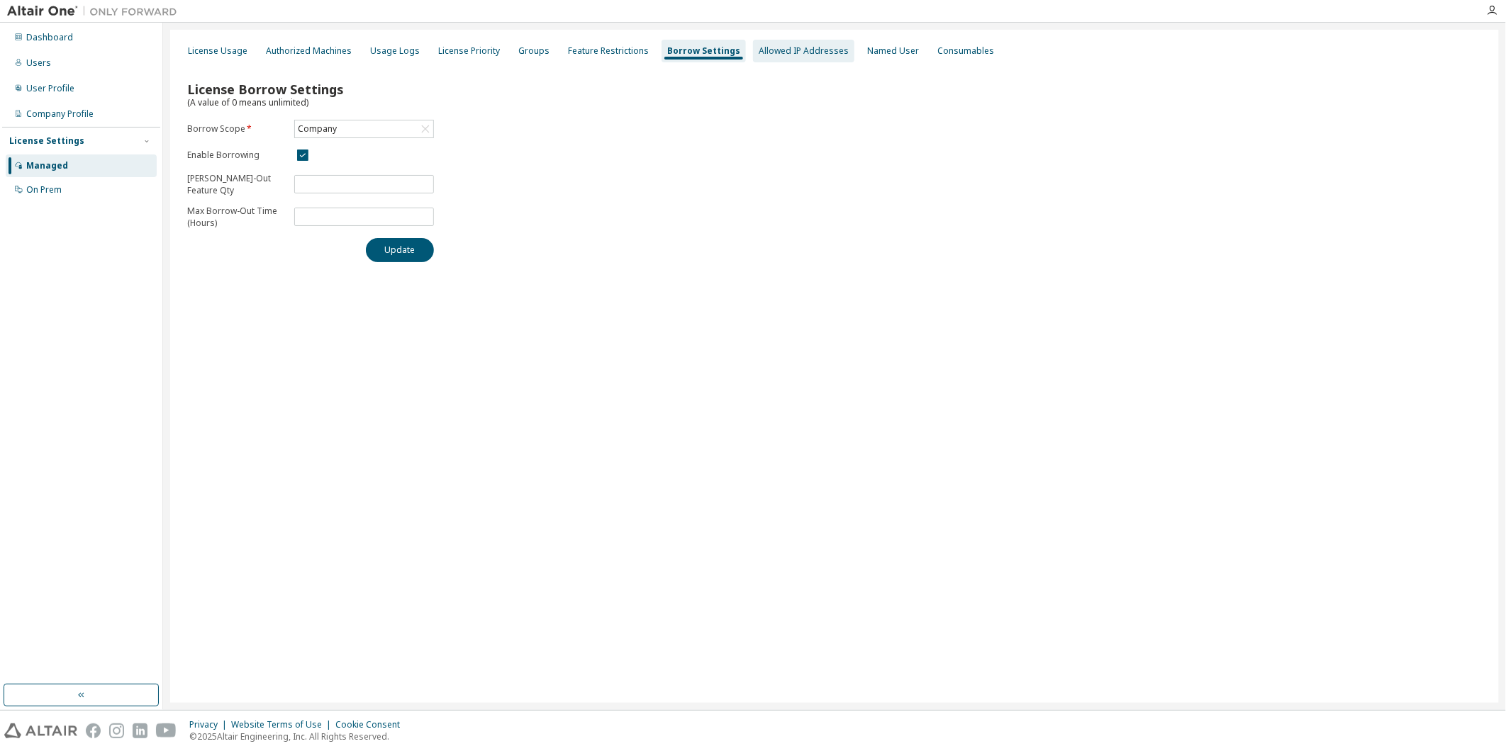
click at [791, 43] on div "Allowed IP Addresses" at bounding box center [803, 51] width 101 height 23
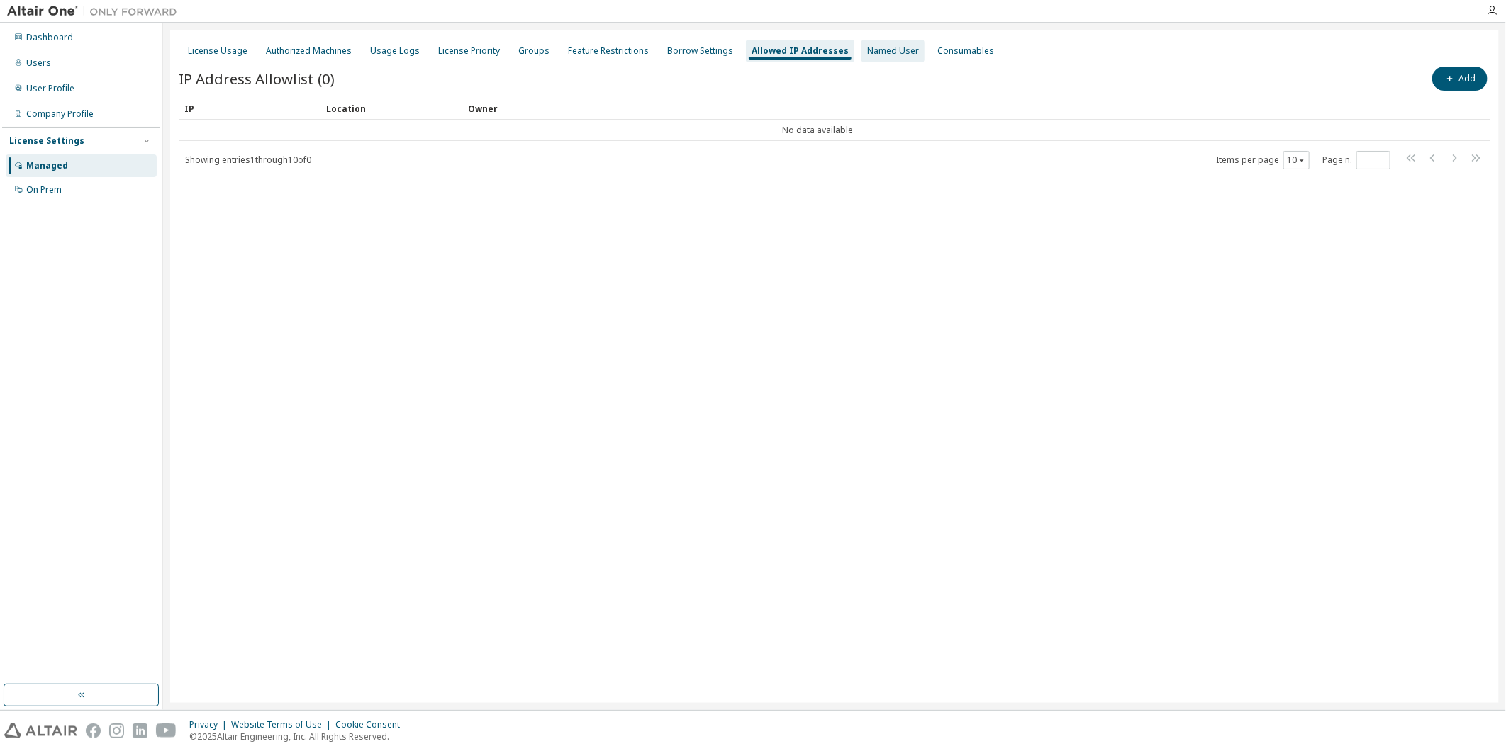
click at [867, 52] on div "Named User" at bounding box center [893, 50] width 52 height 11
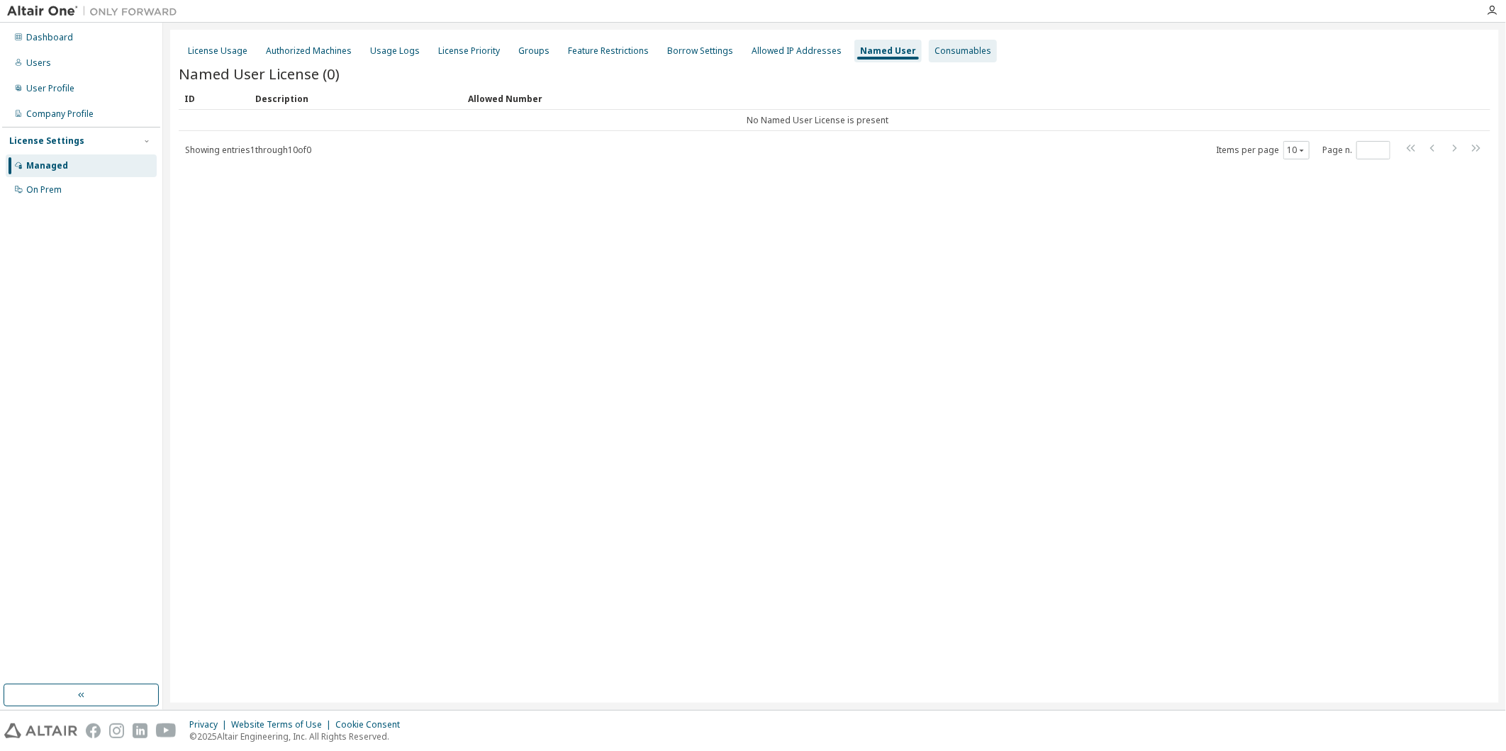
click at [941, 47] on div "Consumables" at bounding box center [962, 50] width 57 height 11
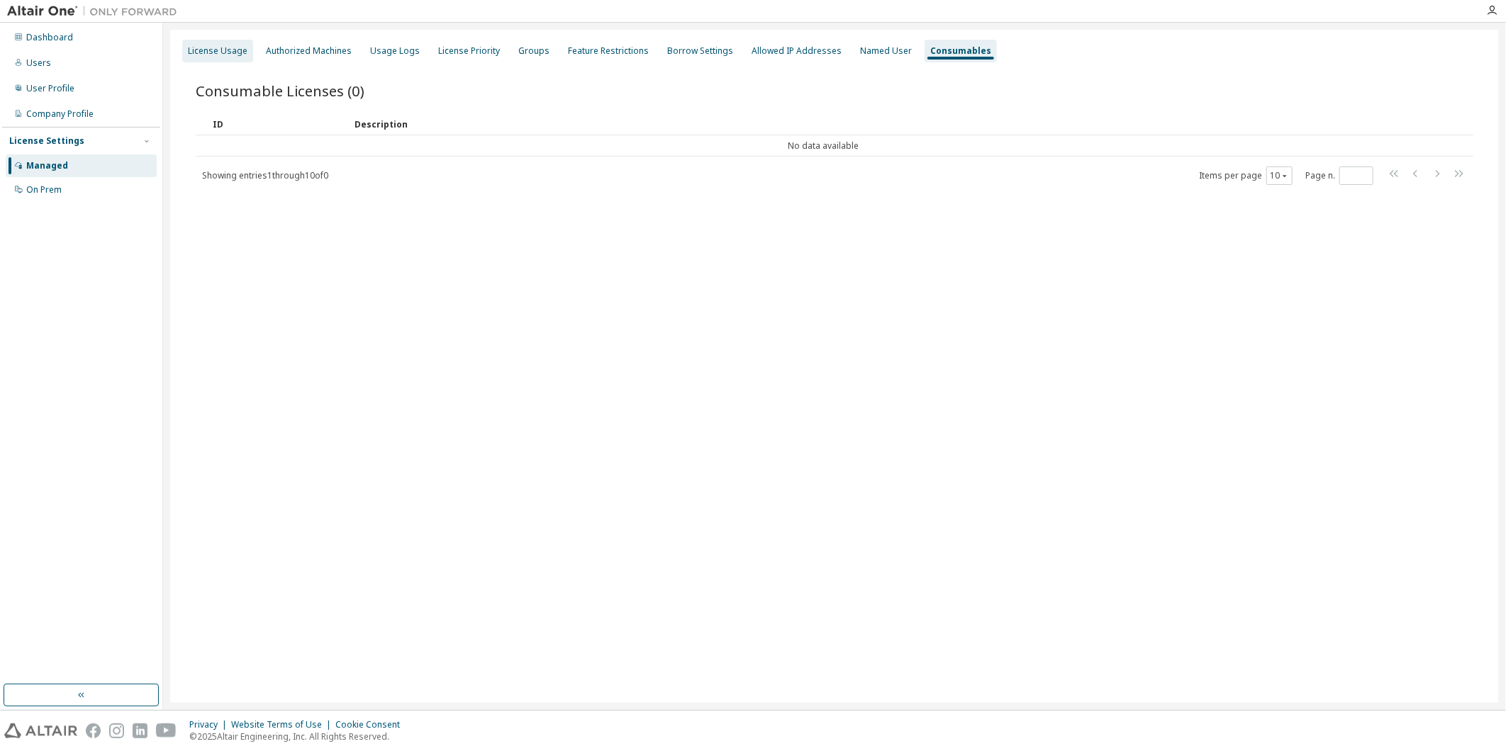
click at [206, 48] on div "License Usage" at bounding box center [218, 50] width 60 height 11
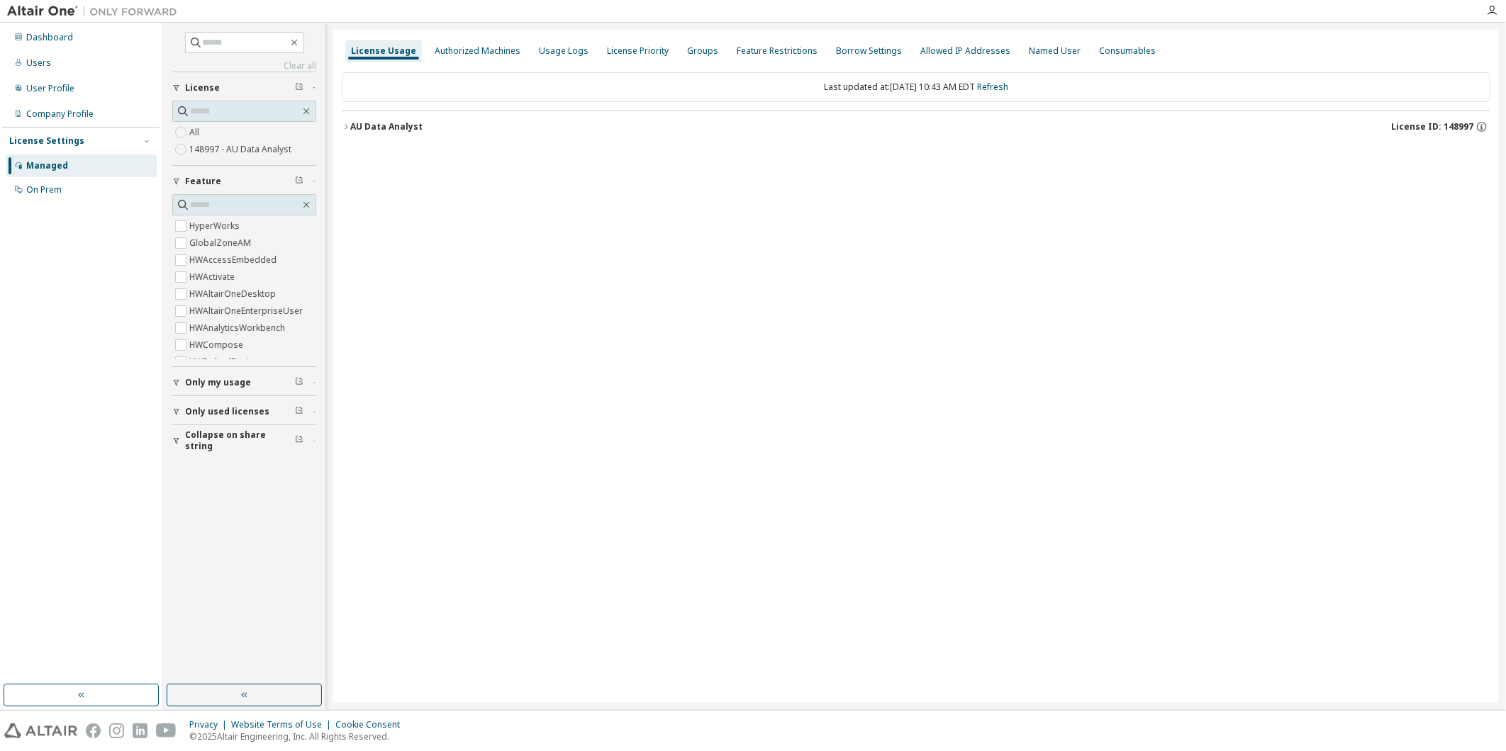
click at [678, 500] on div "License Usage Authorized Machines Usage Logs License Priority Groups Feature Re…" at bounding box center [915, 366] width 1165 height 673
